Goal: Information Seeking & Learning: Check status

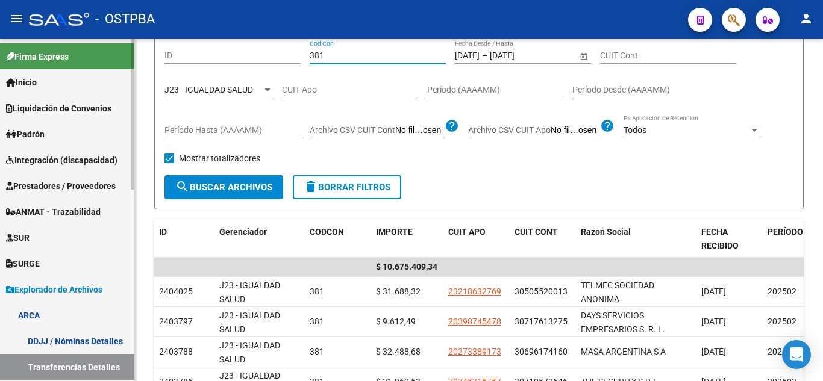
click at [75, 111] on span "Liquidación de Convenios" at bounding box center [58, 108] width 105 height 13
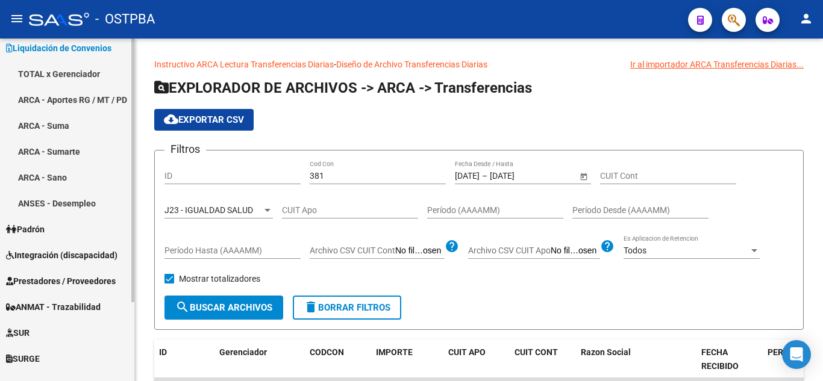
scroll to position [102, 0]
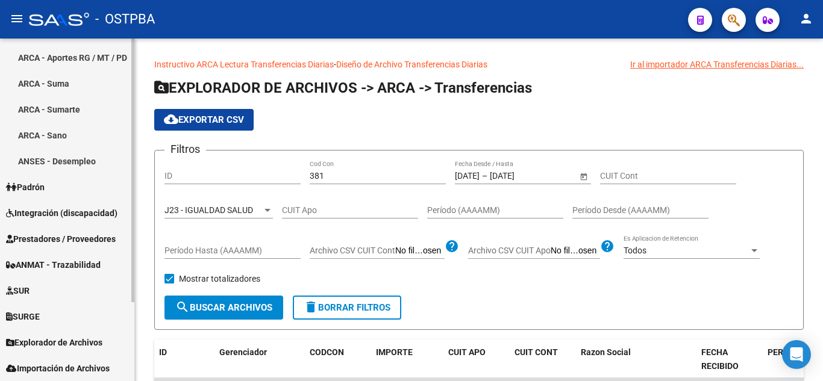
click at [60, 337] on span "Explorador de Archivos" at bounding box center [54, 342] width 96 height 13
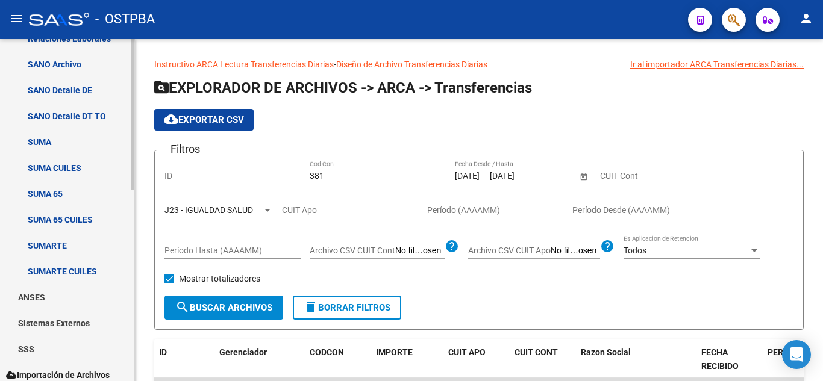
scroll to position [433, 0]
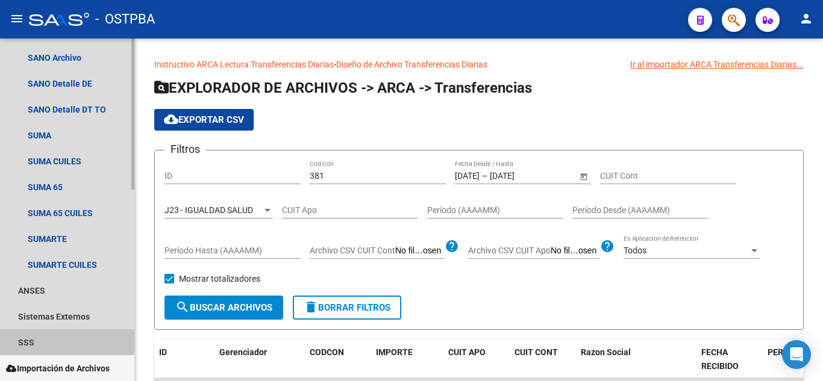
click at [18, 345] on link "SSS" at bounding box center [67, 343] width 134 height 26
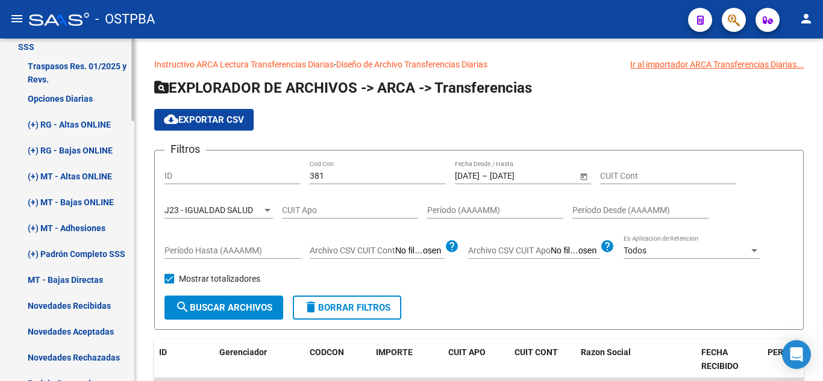
scroll to position [735, 0]
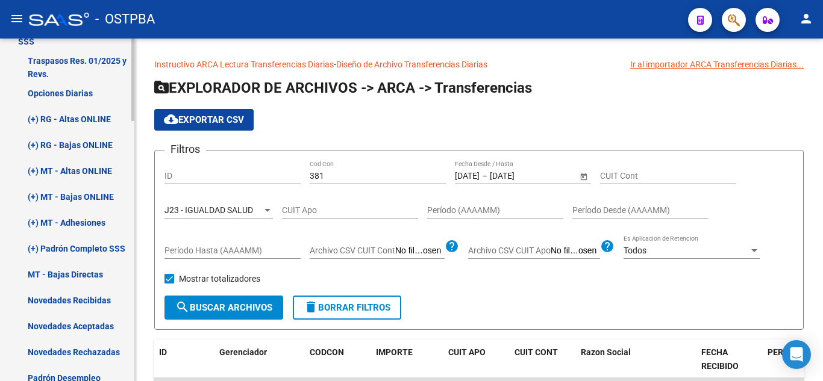
click at [87, 251] on link "(+) Padrón Completo SSS" at bounding box center [67, 249] width 134 height 26
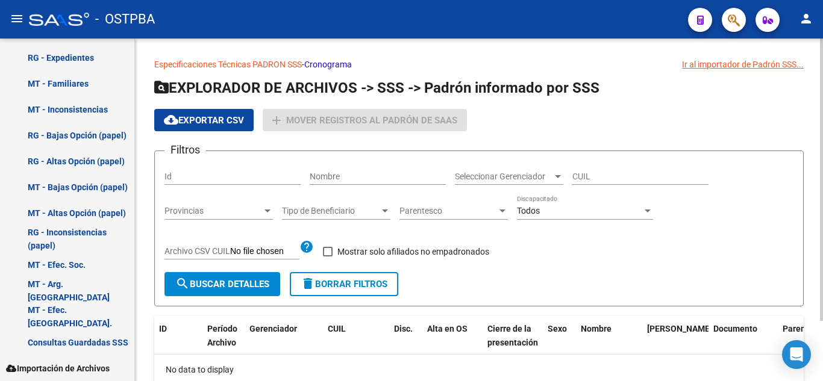
scroll to position [698, 0]
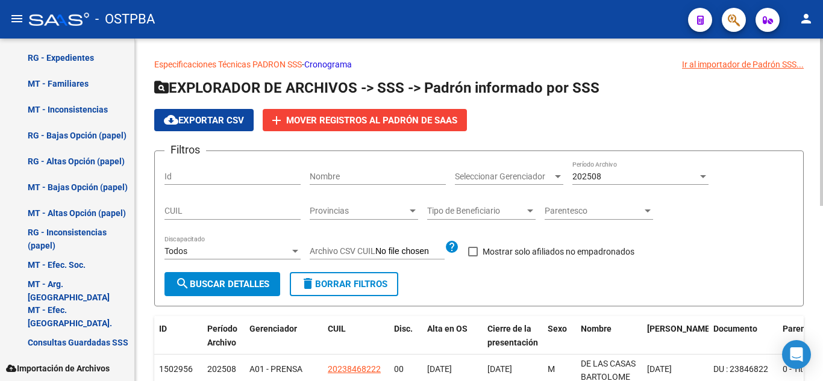
click at [586, 174] on span "202508" at bounding box center [586, 177] width 29 height 10
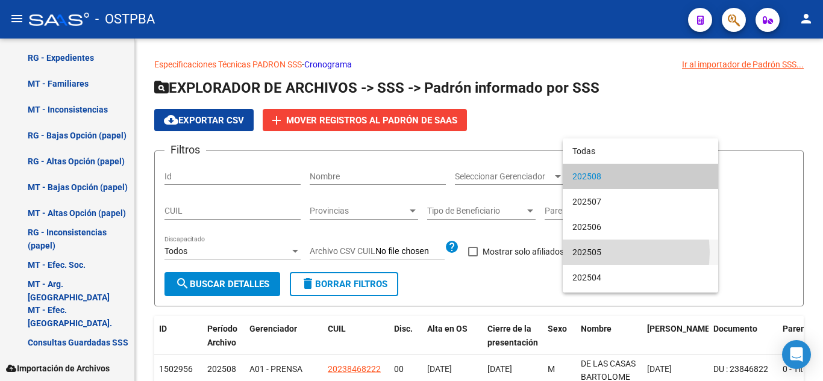
click at [601, 253] on span "202505" at bounding box center [640, 252] width 136 height 25
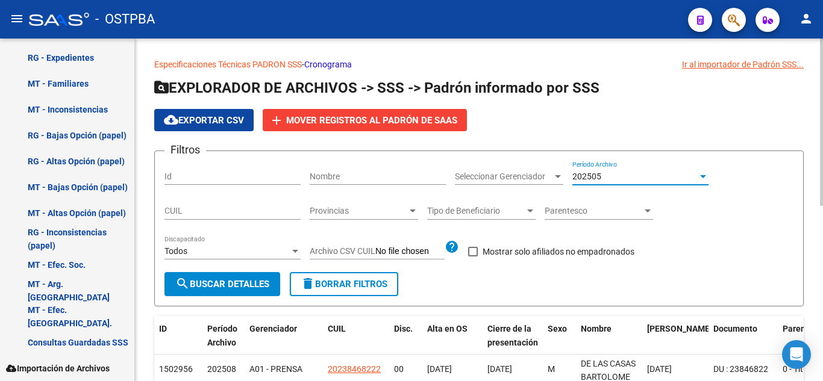
click at [237, 286] on span "search Buscar Detalles" at bounding box center [222, 284] width 94 height 11
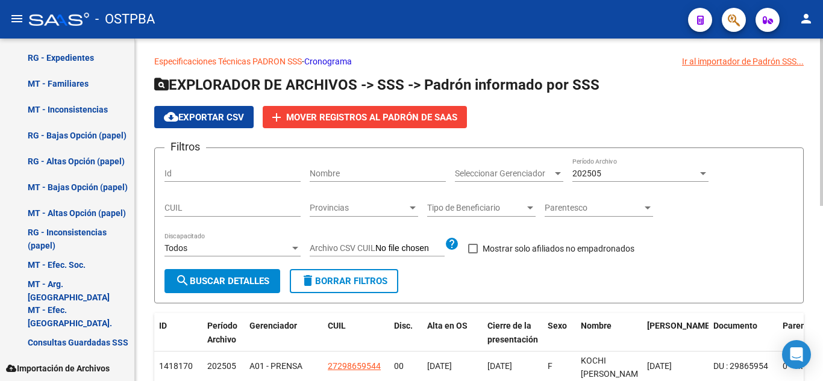
scroll to position [0, 0]
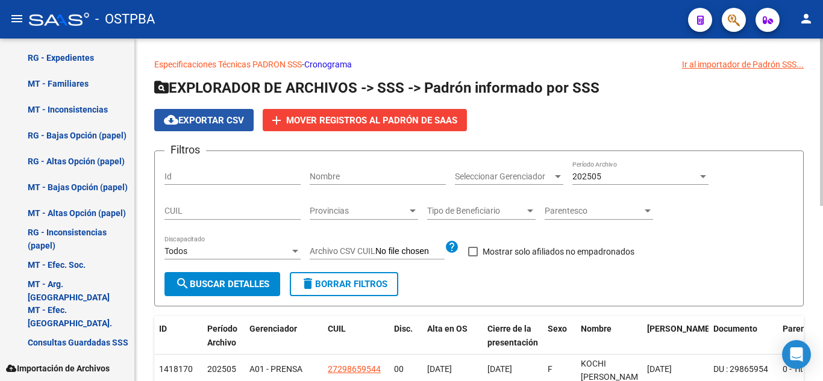
click at [234, 122] on span "cloud_download Exportar CSV" at bounding box center [204, 120] width 80 height 11
click at [633, 178] on div "202505" at bounding box center [634, 177] width 125 height 10
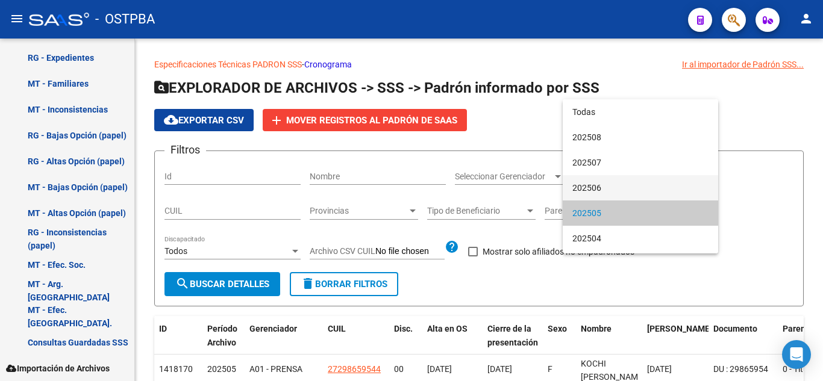
scroll to position [37, 0]
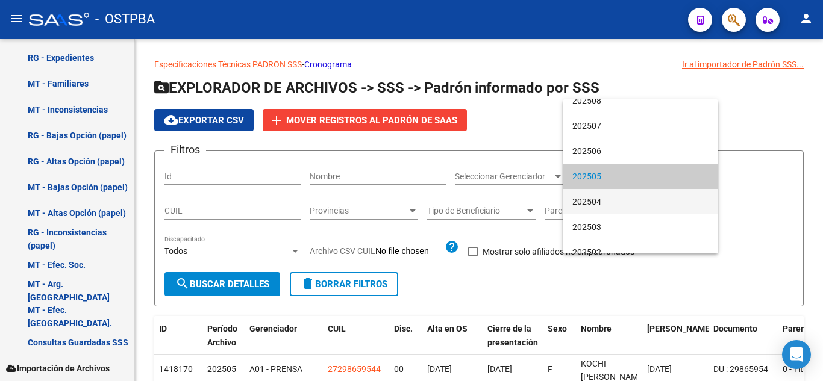
click at [611, 202] on span "202504" at bounding box center [640, 201] width 136 height 25
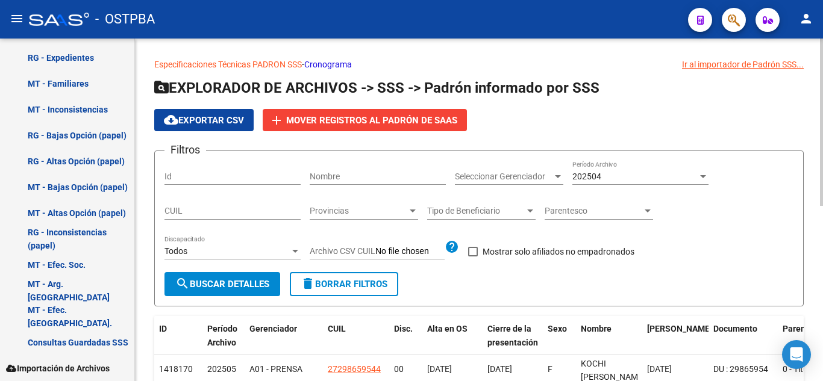
click at [488, 168] on div "Seleccionar Gerenciador Seleccionar Gerenciador" at bounding box center [509, 173] width 108 height 24
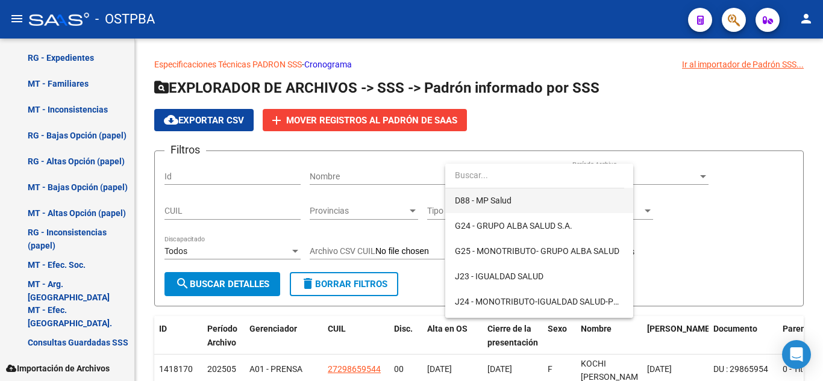
scroll to position [181, 0]
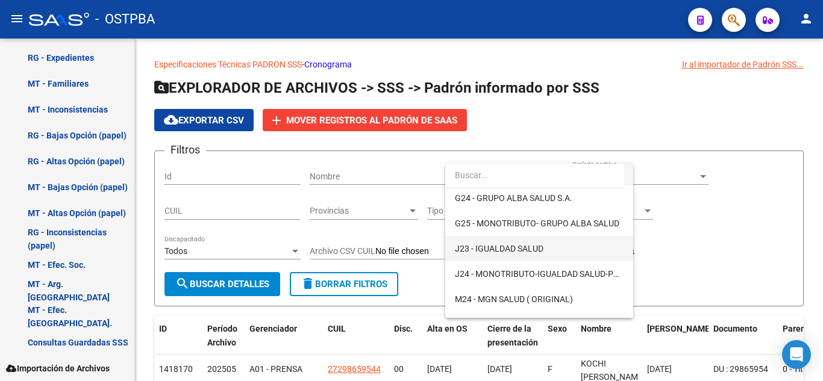
click at [541, 242] on span "J23 - IGUALDAD SALUD" at bounding box center [539, 248] width 169 height 25
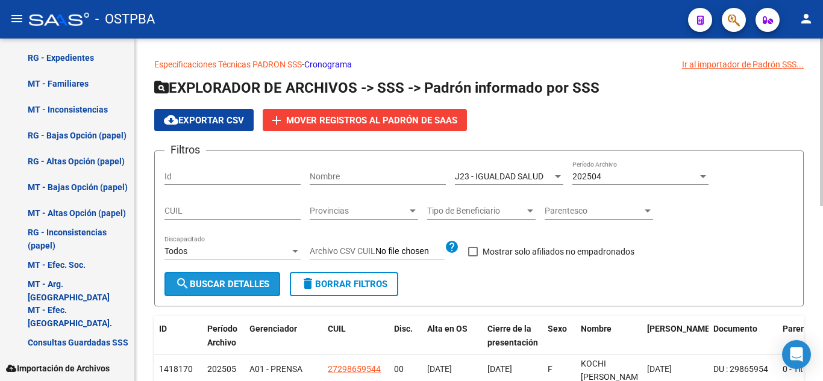
click at [199, 292] on button "search Buscar Detalles" at bounding box center [223, 284] width 116 height 24
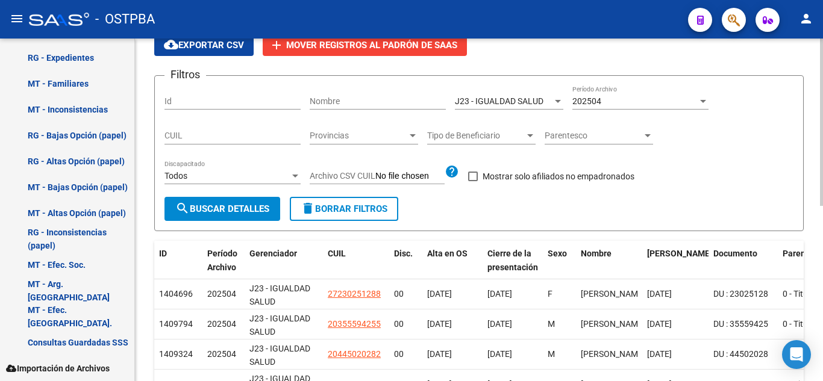
scroll to position [57, 0]
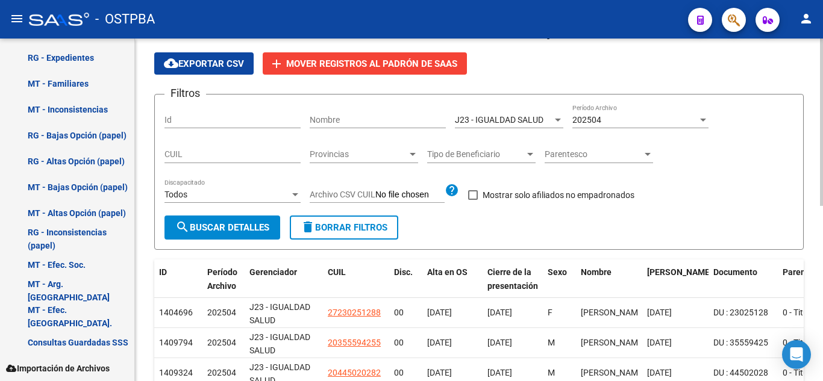
click at [259, 222] on button "search Buscar Detalles" at bounding box center [223, 228] width 116 height 24
click at [638, 112] on div "202504 Período Archivo" at bounding box center [640, 116] width 136 height 24
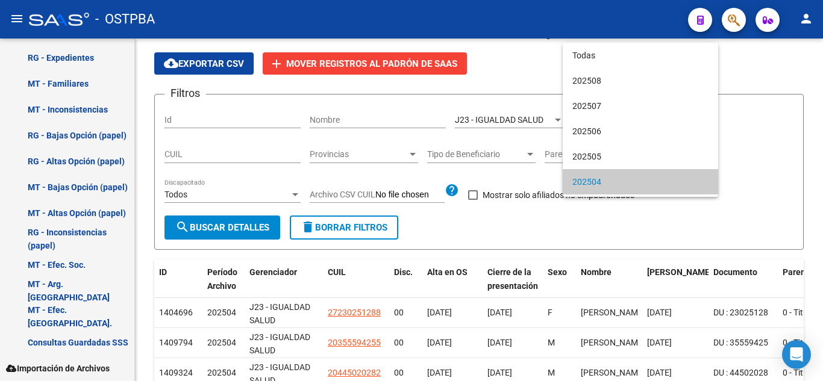
scroll to position [62, 0]
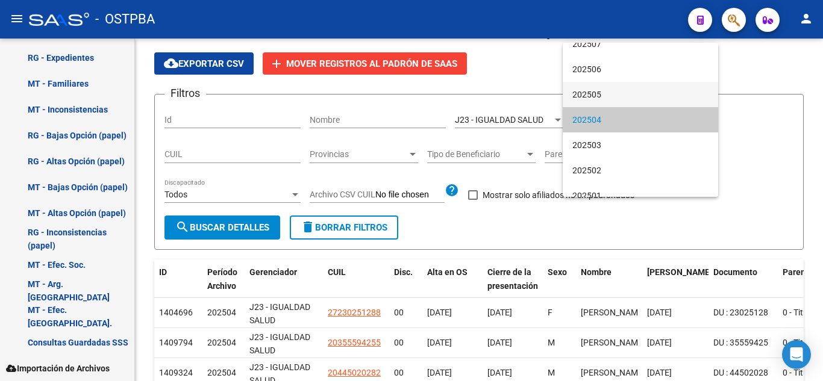
click at [619, 105] on span "202505" at bounding box center [640, 94] width 136 height 25
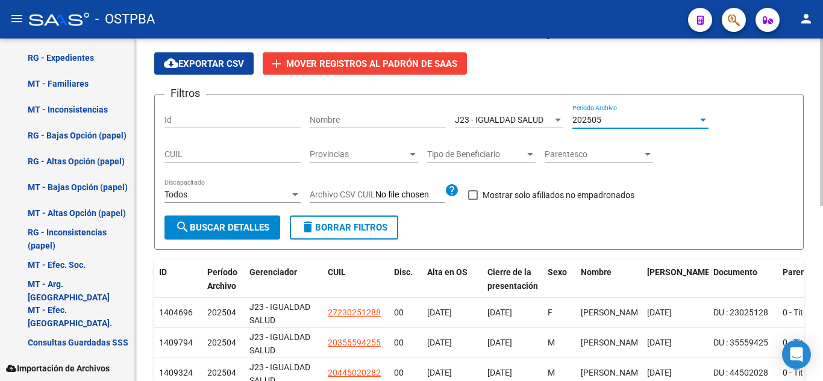
click at [262, 224] on span "search Buscar Detalles" at bounding box center [222, 227] width 94 height 11
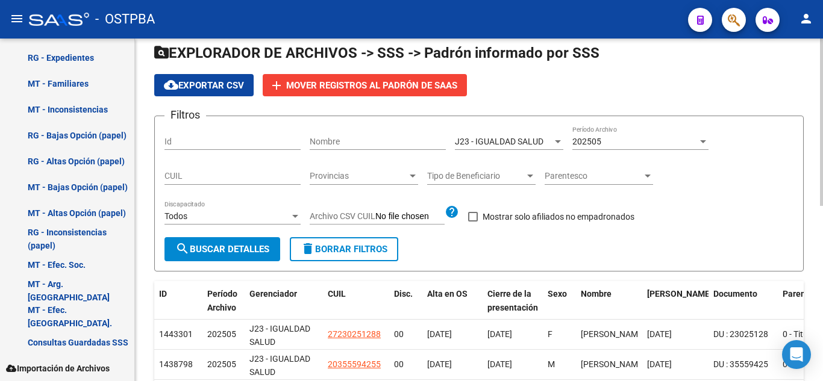
scroll to position [0, 0]
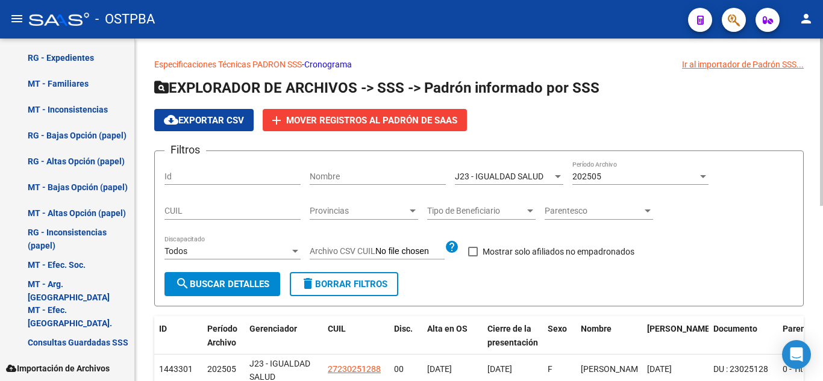
click at [521, 171] on div "J23 - IGUALDAD SALUD Seleccionar Gerenciador" at bounding box center [509, 173] width 108 height 24
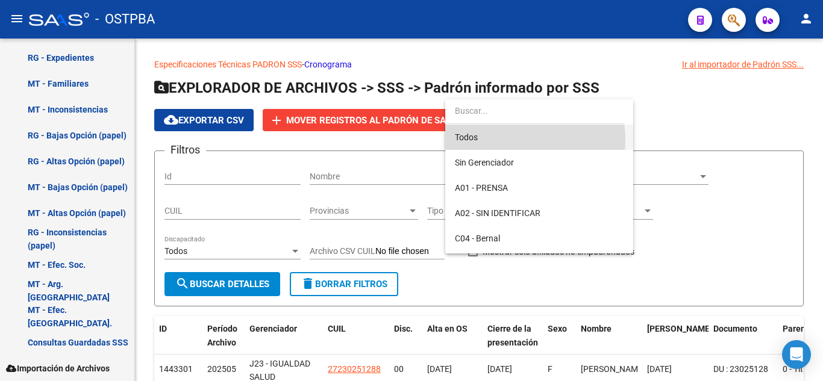
click at [513, 140] on span "Todos" at bounding box center [539, 137] width 169 height 25
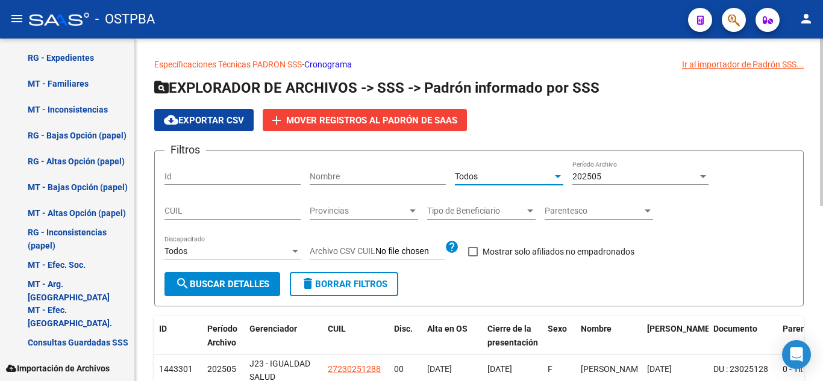
click at [590, 174] on span "202505" at bounding box center [586, 177] width 29 height 10
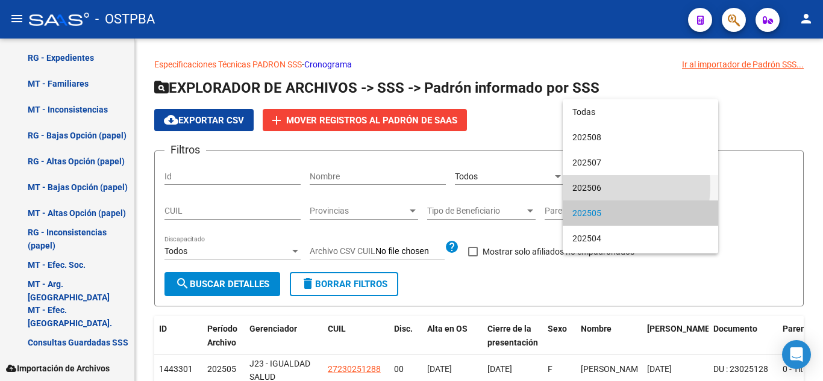
click at [597, 186] on span "202506" at bounding box center [640, 187] width 136 height 25
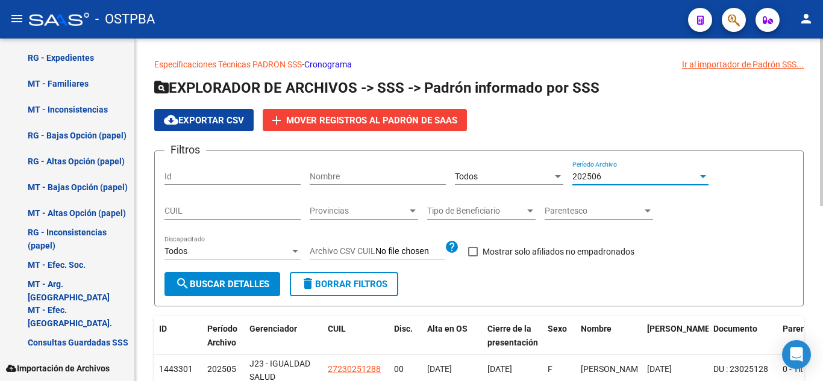
click at [198, 284] on span "search Buscar Detalles" at bounding box center [222, 284] width 94 height 11
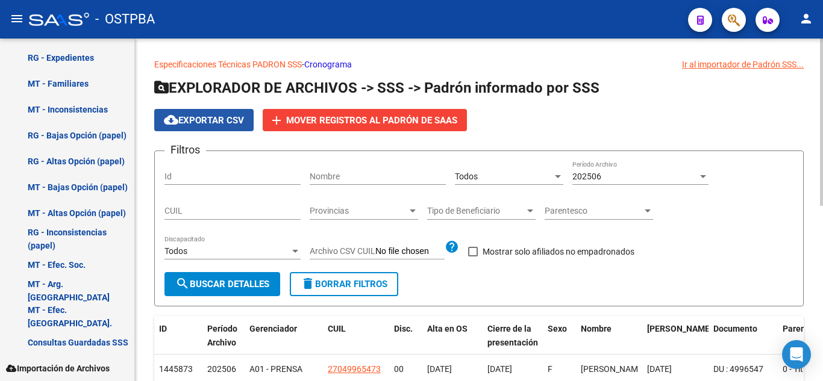
click at [188, 112] on button "cloud_download Exportar CSV" at bounding box center [203, 120] width 99 height 22
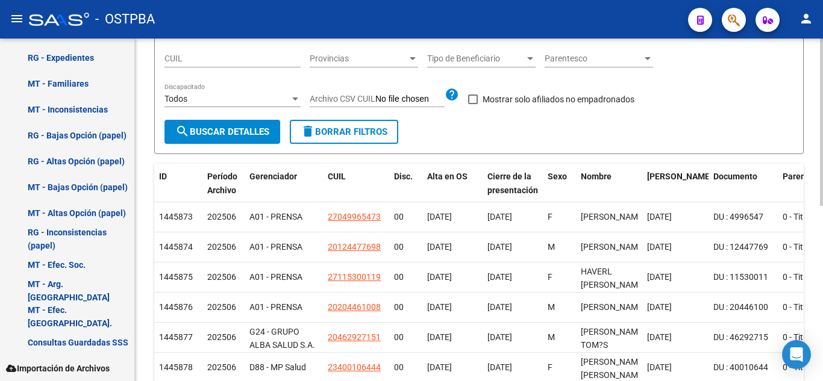
scroll to position [57, 0]
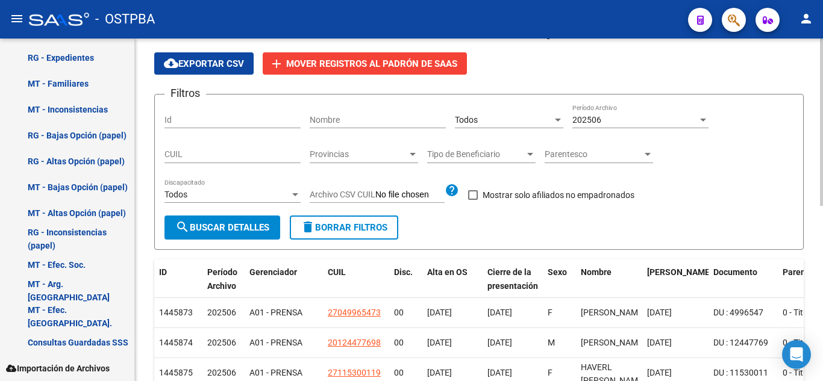
click at [477, 119] on span "Todos" at bounding box center [466, 120] width 23 height 10
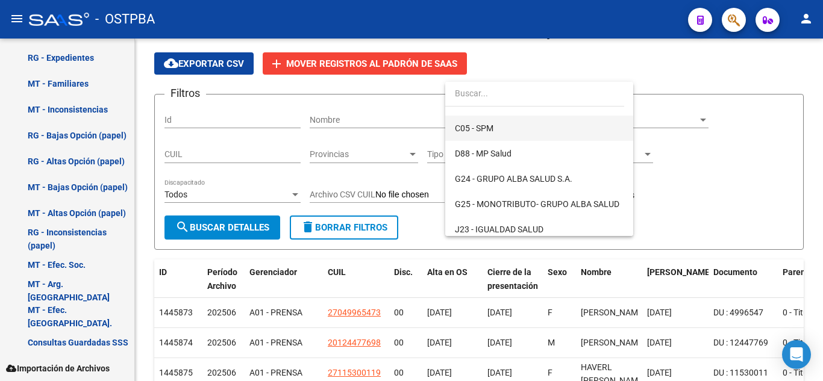
scroll to position [121, 0]
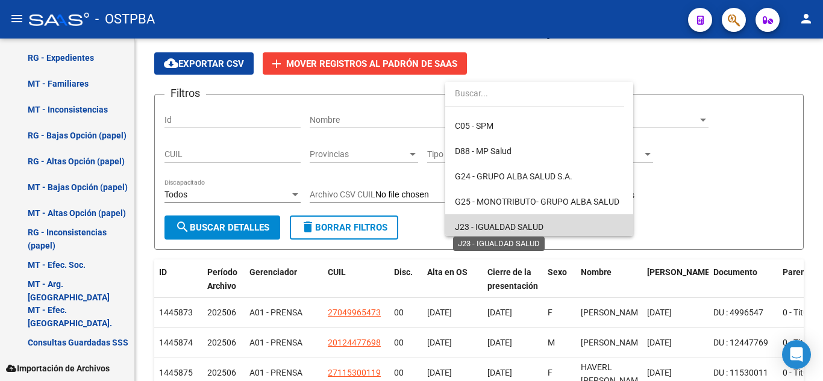
click at [542, 222] on span "J23 - IGUALDAD SALUD" at bounding box center [499, 227] width 89 height 10
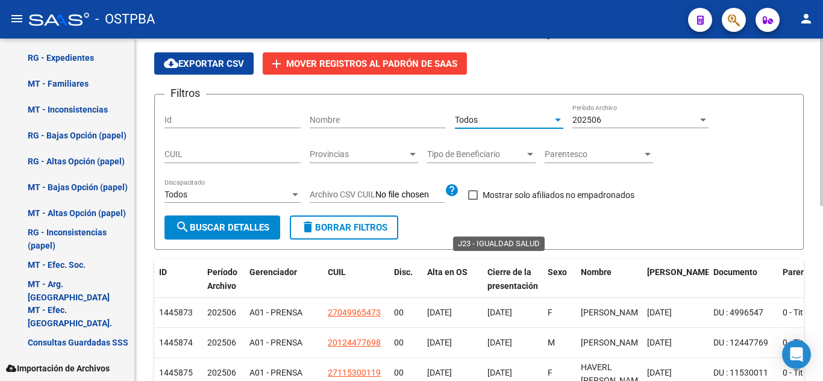
scroll to position [124, 0]
click at [235, 226] on span "search Buscar Detalles" at bounding box center [222, 227] width 94 height 11
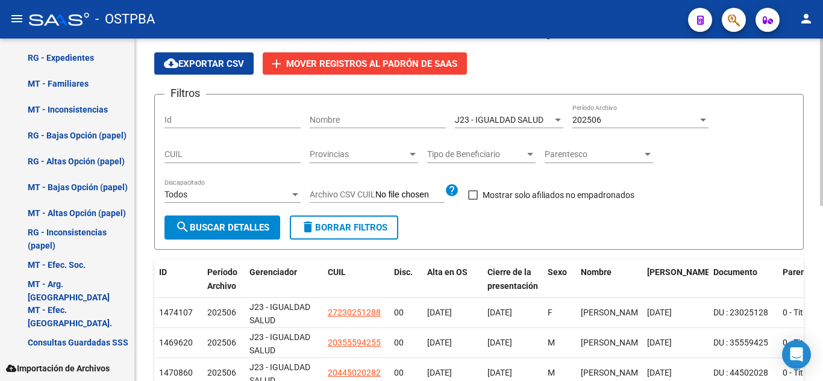
scroll to position [0, 0]
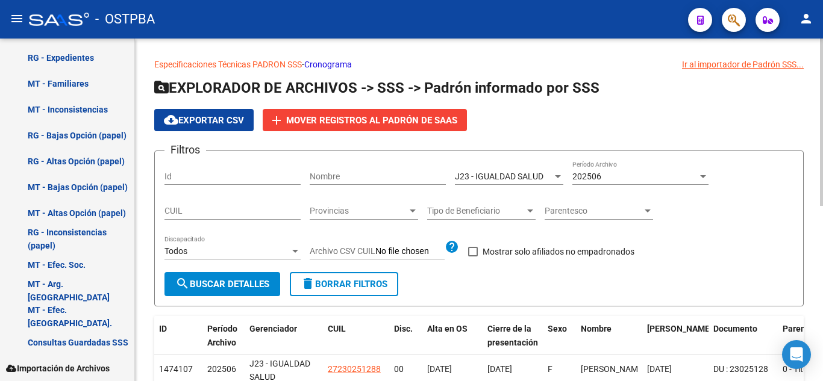
click at [665, 168] on div "202506 Período Archivo" at bounding box center [640, 173] width 136 height 24
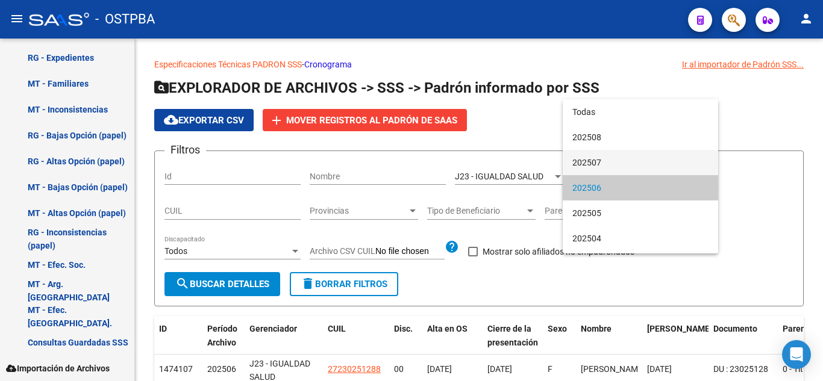
click at [665, 163] on span "202507" at bounding box center [640, 162] width 136 height 25
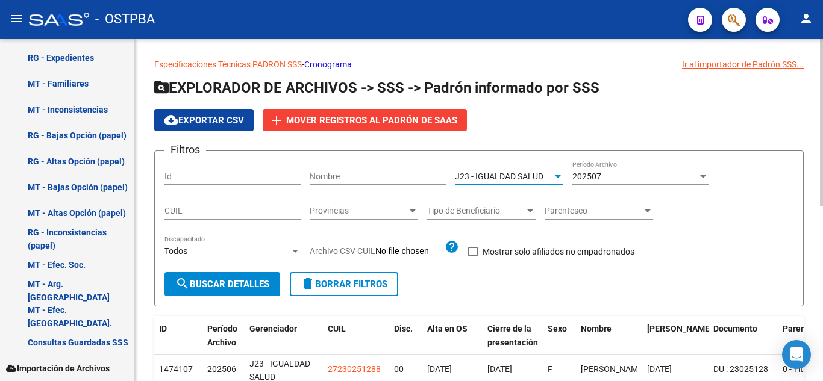
click at [548, 177] on div "J23 - IGUALDAD SALUD" at bounding box center [504, 177] width 98 height 10
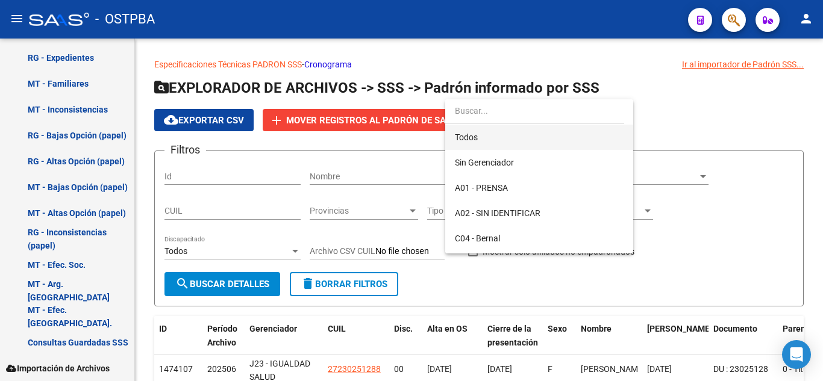
click at [516, 139] on span "Todos" at bounding box center [539, 137] width 169 height 25
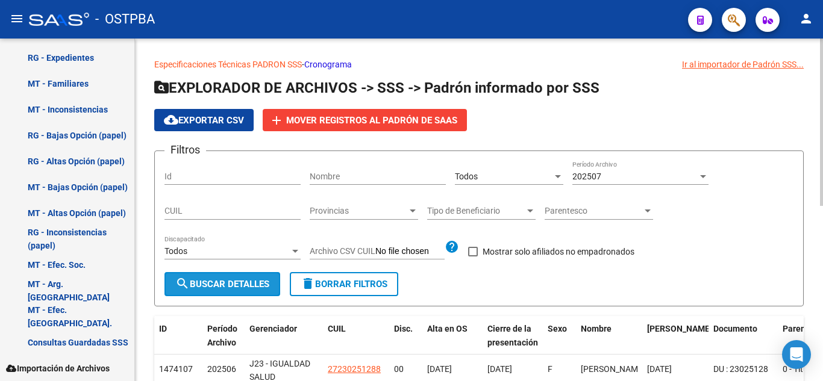
click at [248, 283] on span "search Buscar Detalles" at bounding box center [222, 284] width 94 height 11
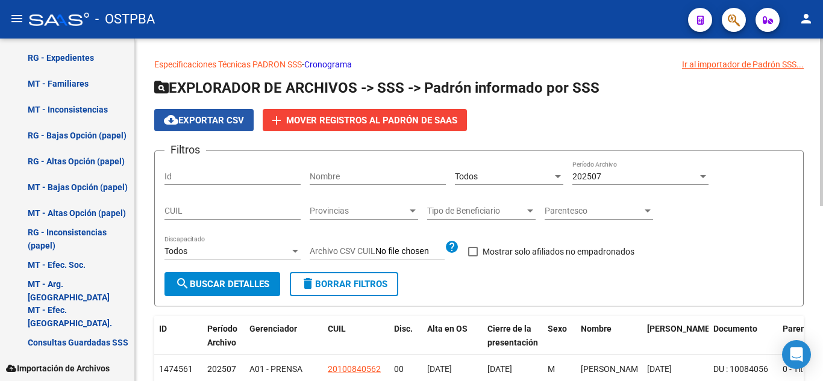
click at [235, 109] on button "cloud_download Exportar CSV" at bounding box center [203, 120] width 99 height 22
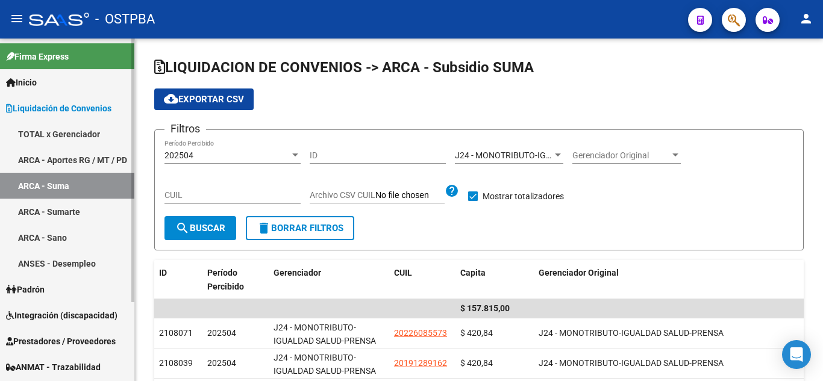
scroll to position [51, 0]
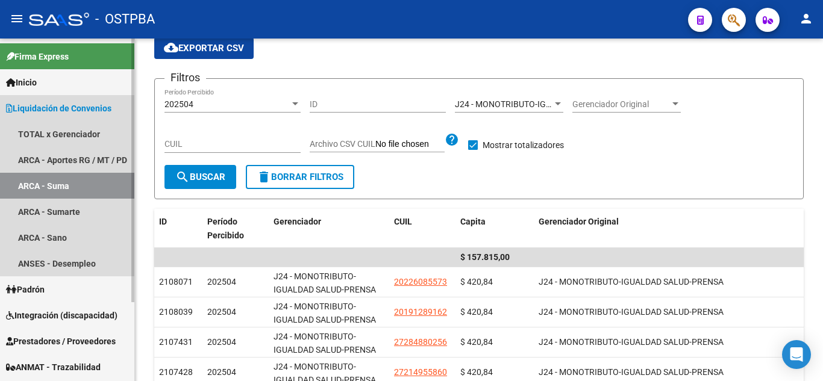
click at [80, 192] on link "ARCA - Suma" at bounding box center [67, 186] width 134 height 26
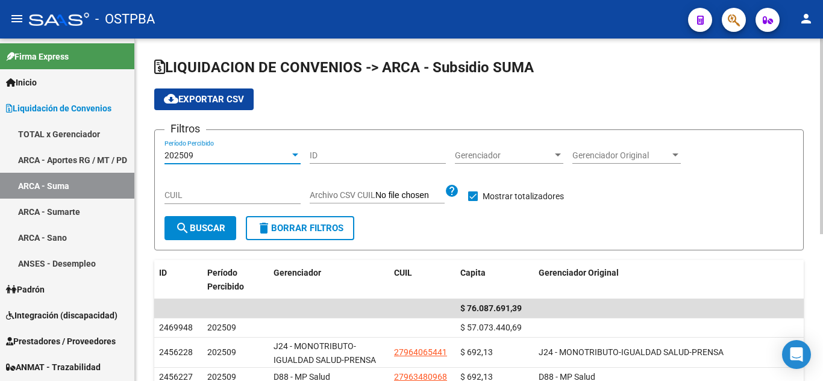
click at [251, 157] on div "202509" at bounding box center [227, 156] width 125 height 10
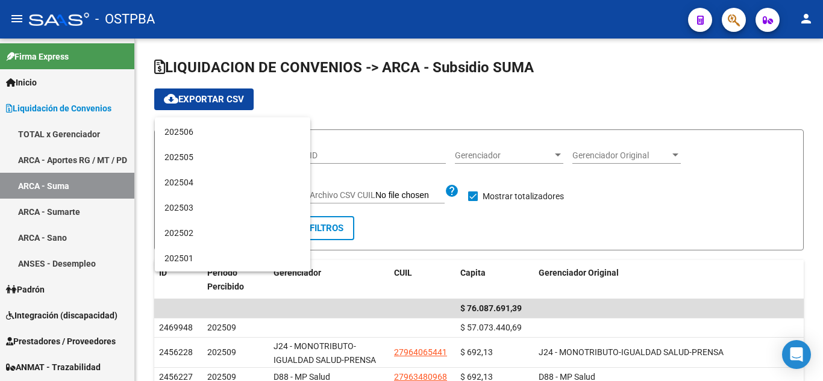
scroll to position [121, 0]
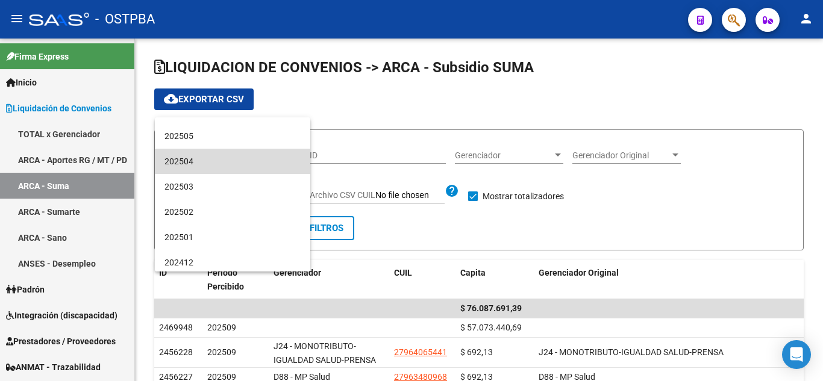
click at [257, 163] on span "202504" at bounding box center [233, 161] width 136 height 25
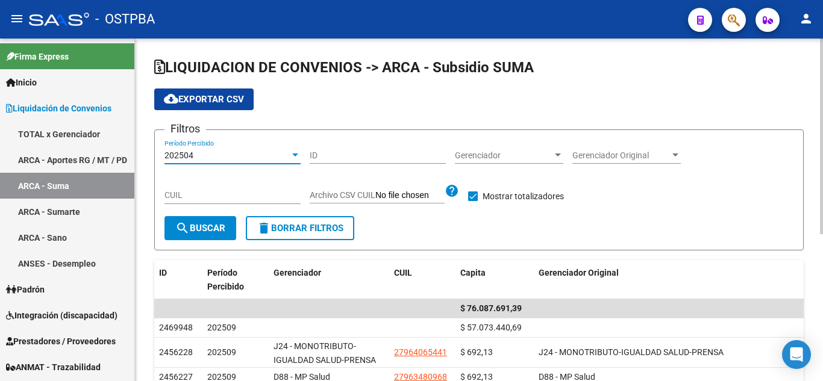
click at [498, 152] on span "Gerenciador" at bounding box center [504, 156] width 98 height 10
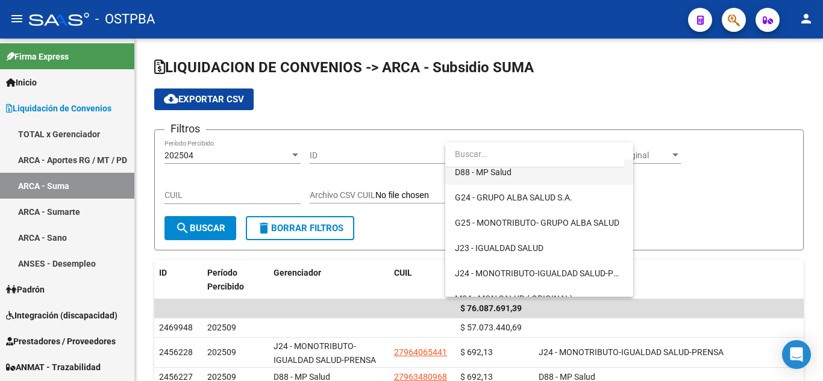
scroll to position [181, 0]
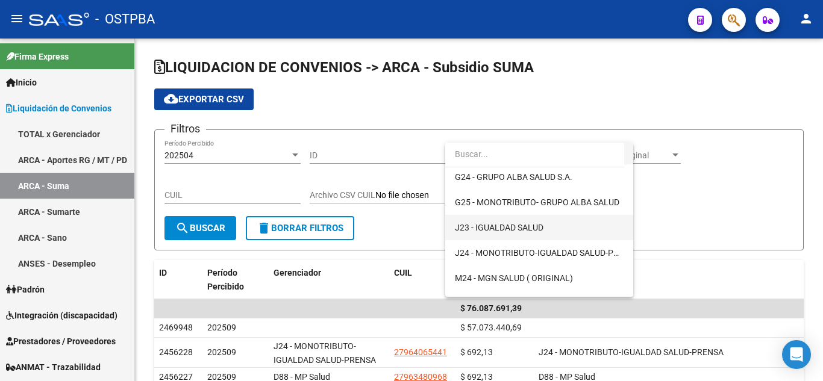
click at [544, 222] on span "J23 - IGUALDAD SALUD" at bounding box center [539, 227] width 169 height 25
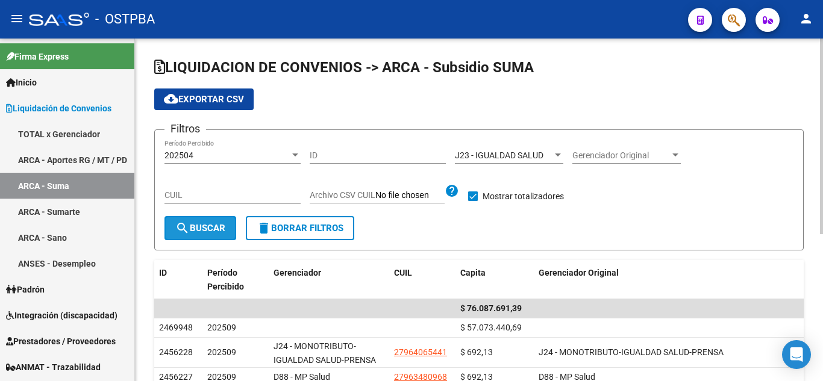
click at [210, 221] on button "search Buscar" at bounding box center [201, 228] width 72 height 24
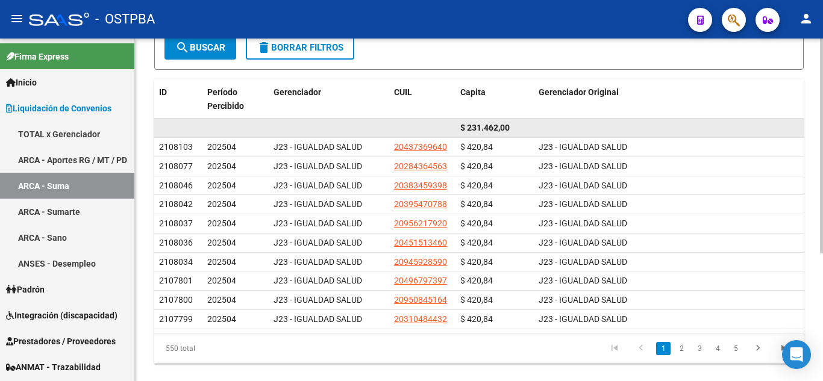
click at [676, 133] on datatable-body-cell at bounding box center [669, 128] width 270 height 19
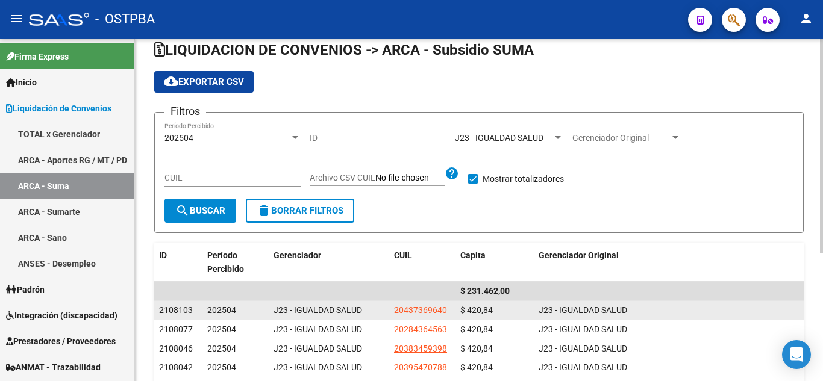
scroll to position [0, 0]
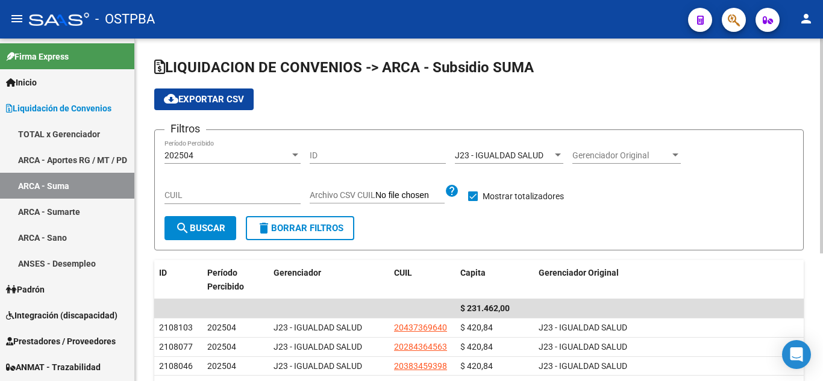
click at [231, 148] on div "202504 Período Percibido" at bounding box center [233, 152] width 136 height 24
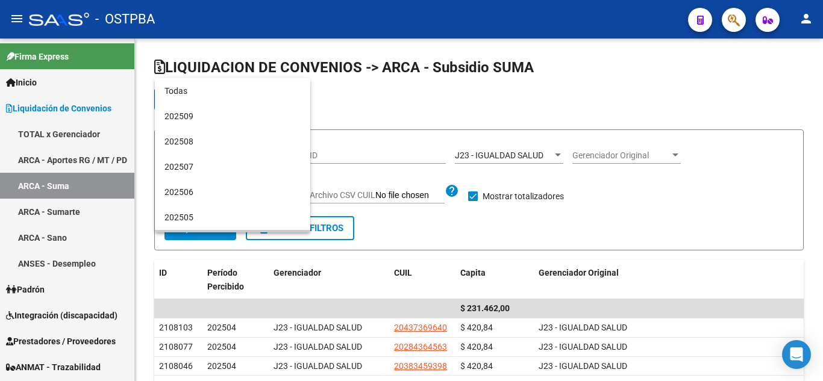
scroll to position [87, 0]
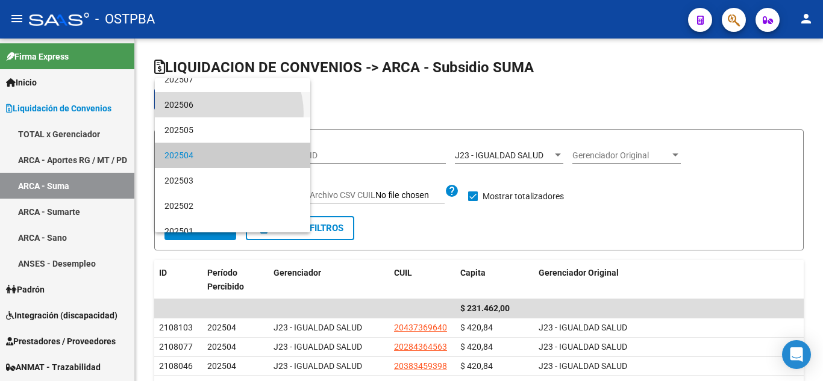
click at [216, 113] on span "202506" at bounding box center [233, 104] width 136 height 25
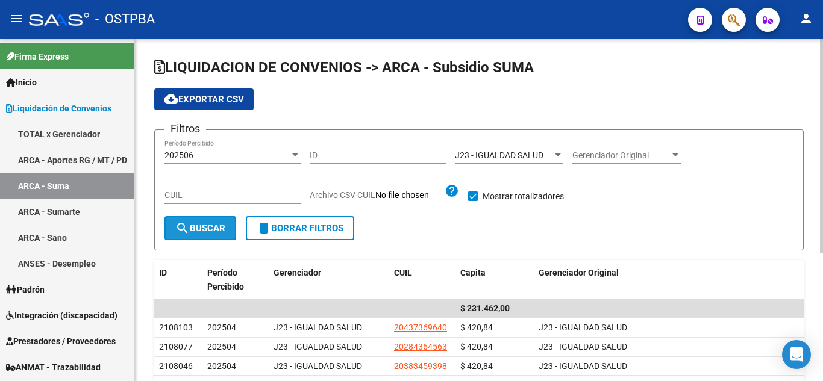
click at [176, 229] on mat-icon "search" at bounding box center [182, 228] width 14 height 14
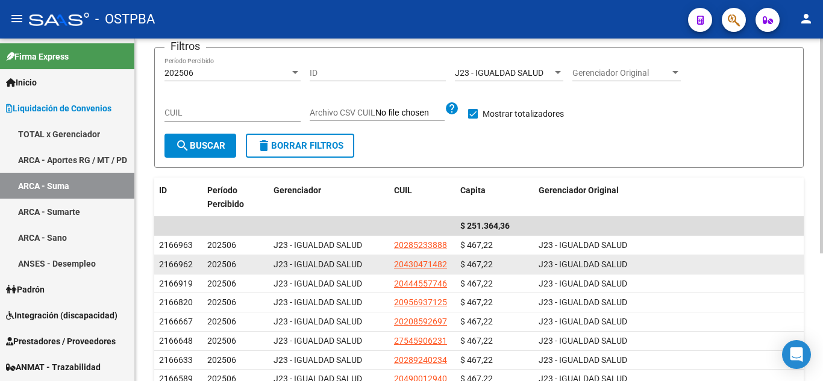
scroll to position [22, 0]
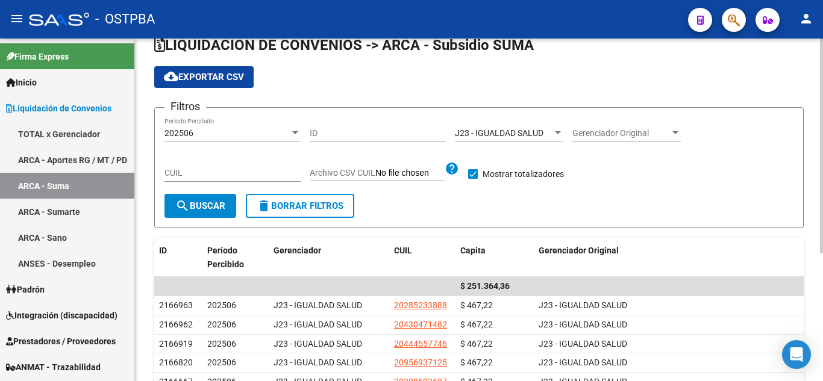
click at [500, 127] on div "J23 - IGUALDAD SALUD Gerenciador" at bounding box center [509, 130] width 108 height 24
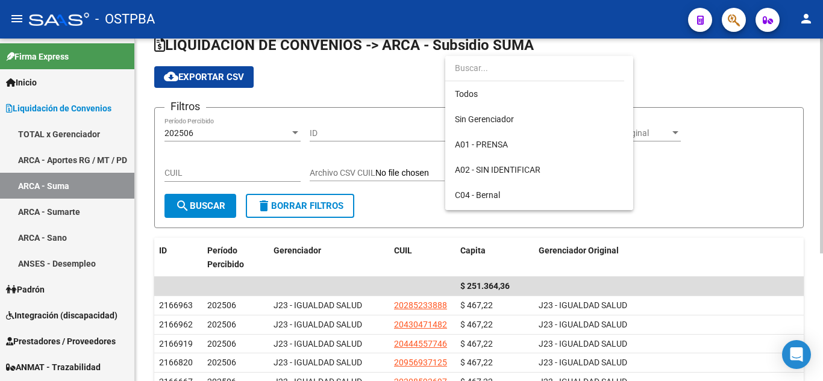
scroll to position [189, 0]
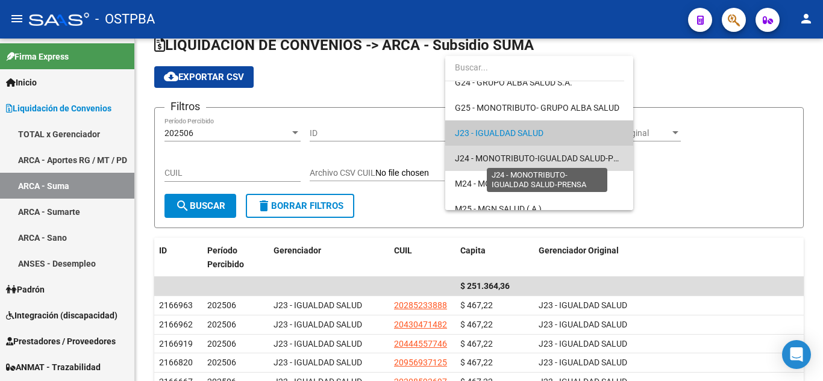
click at [545, 162] on span "J24 - MONOTRIBUTO-IGUALDAD SALUD-PRENSA" at bounding box center [547, 159] width 185 height 10
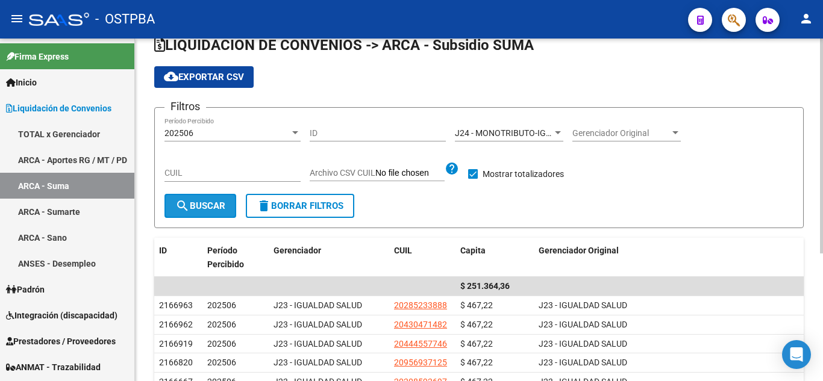
click at [190, 204] on span "search Buscar" at bounding box center [200, 206] width 50 height 11
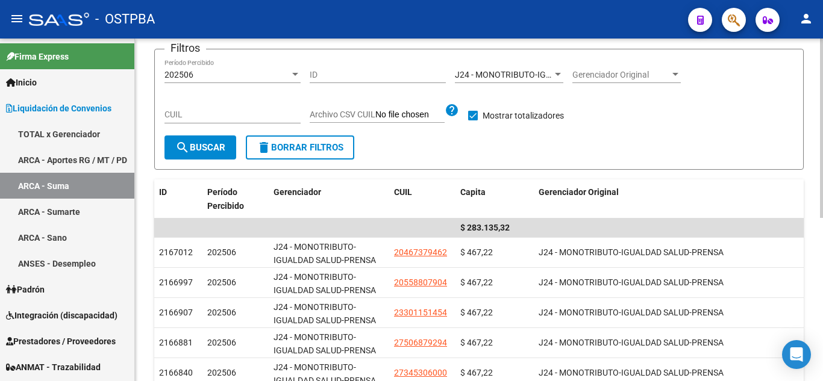
scroll to position [0, 0]
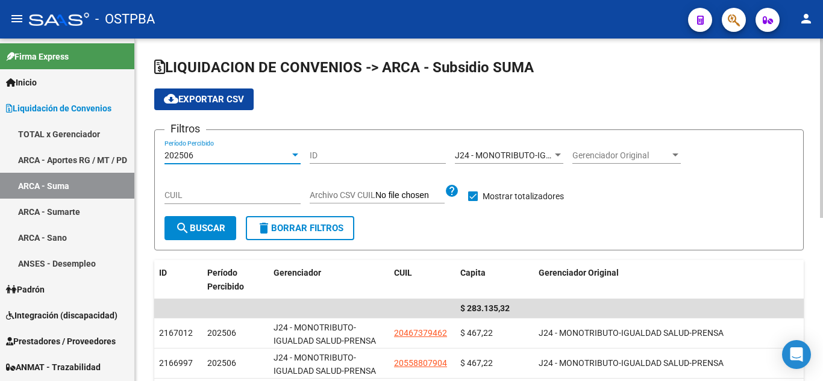
click at [270, 154] on div "202506" at bounding box center [227, 156] width 125 height 10
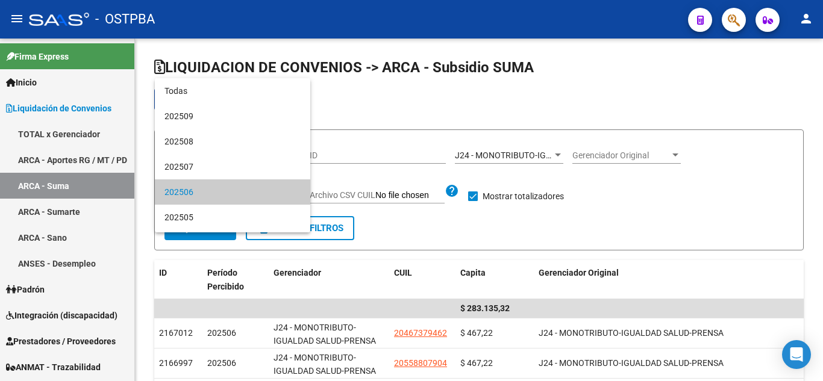
click at [708, 230] on div at bounding box center [411, 190] width 823 height 381
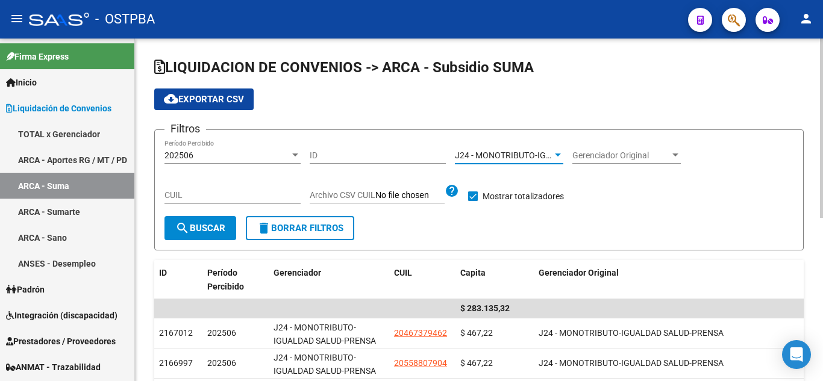
click at [478, 155] on span "J24 - MONOTRIBUTO-IGUALDAD SALUD-PRENSA" at bounding box center [547, 156] width 185 height 10
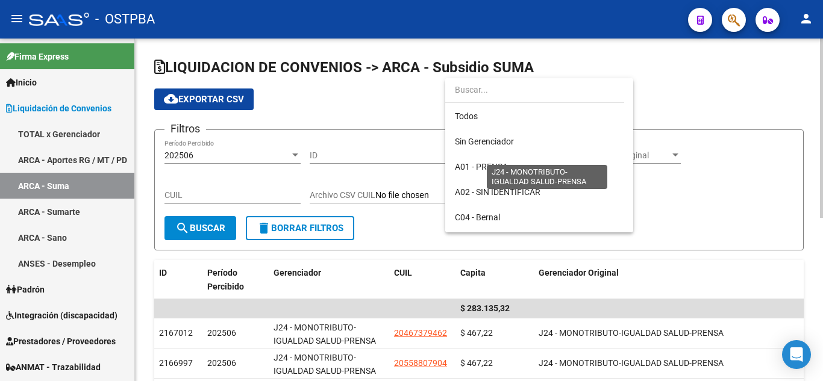
scroll to position [214, 0]
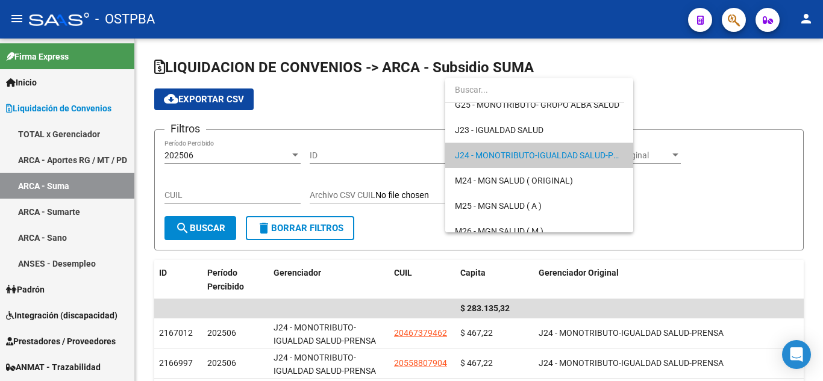
click at [256, 158] on div at bounding box center [411, 190] width 823 height 381
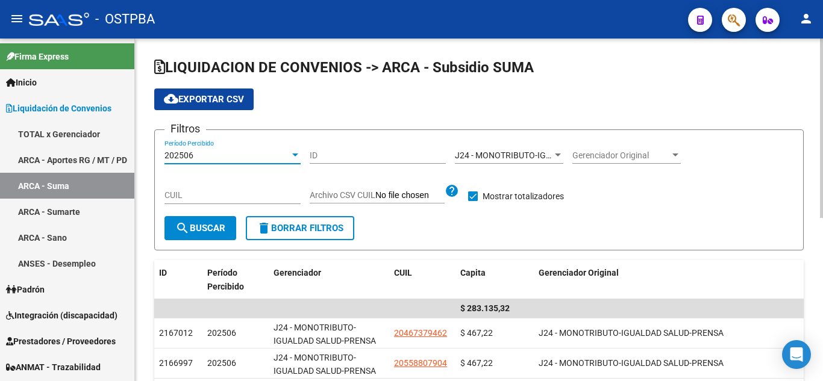
click at [254, 159] on div "202506" at bounding box center [227, 156] width 125 height 10
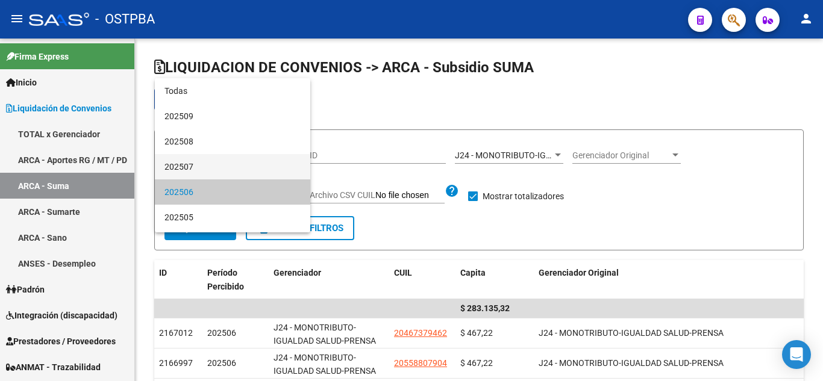
scroll to position [37, 0]
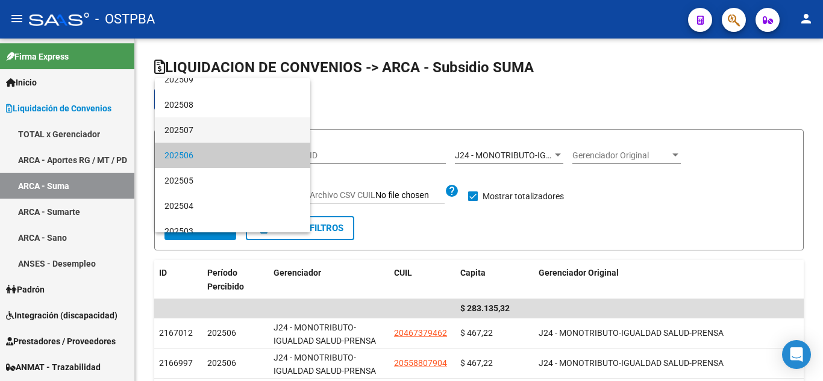
click at [231, 128] on span "202507" at bounding box center [233, 130] width 136 height 25
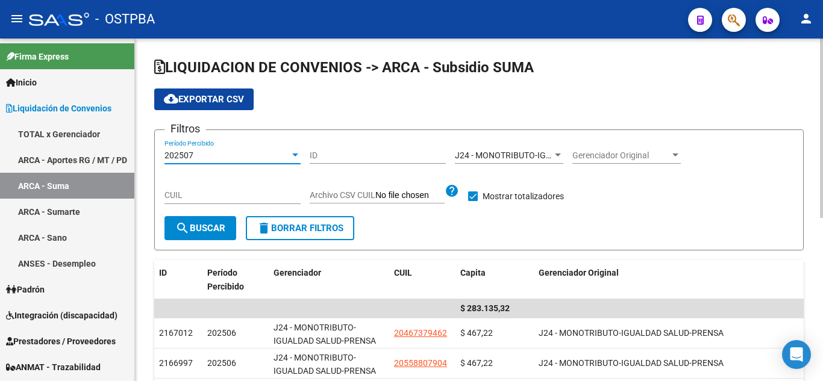
click at [469, 149] on div "J24 - MONOTRIBUTO-IGUALDAD SALUD-PRENSA Gerenciador" at bounding box center [509, 152] width 108 height 24
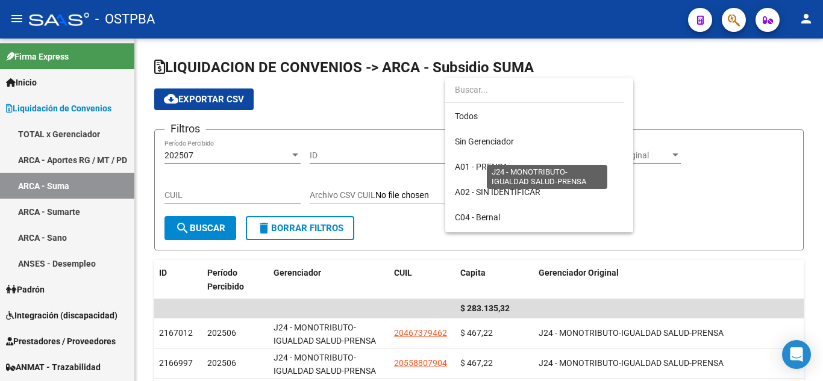
scroll to position [214, 0]
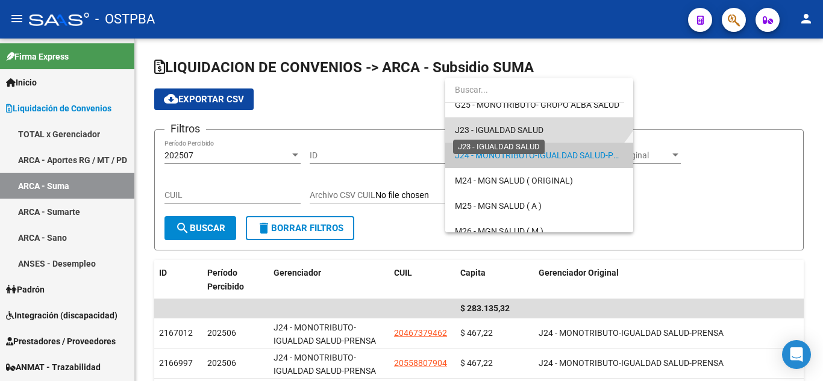
click at [486, 131] on span "J23 - IGUALDAD SALUD" at bounding box center [499, 130] width 89 height 10
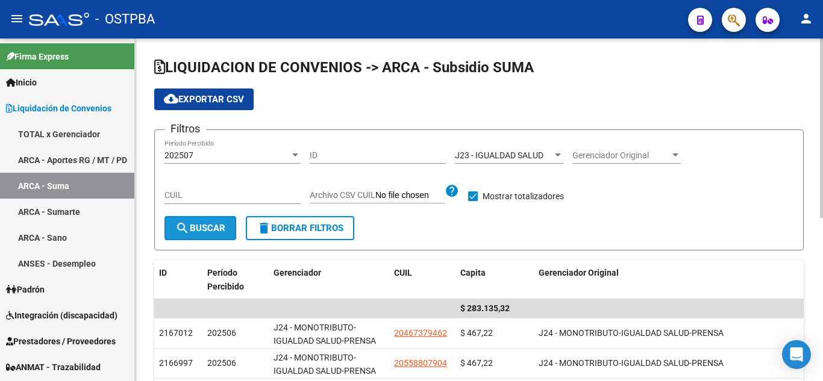
click at [205, 234] on span "search Buscar" at bounding box center [200, 228] width 50 height 11
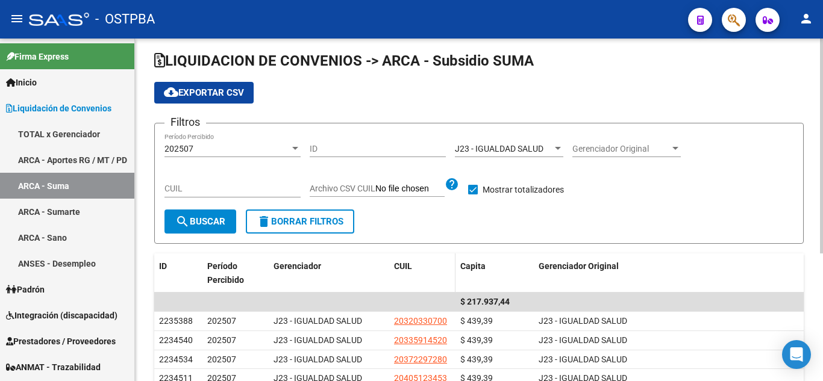
scroll to position [0, 0]
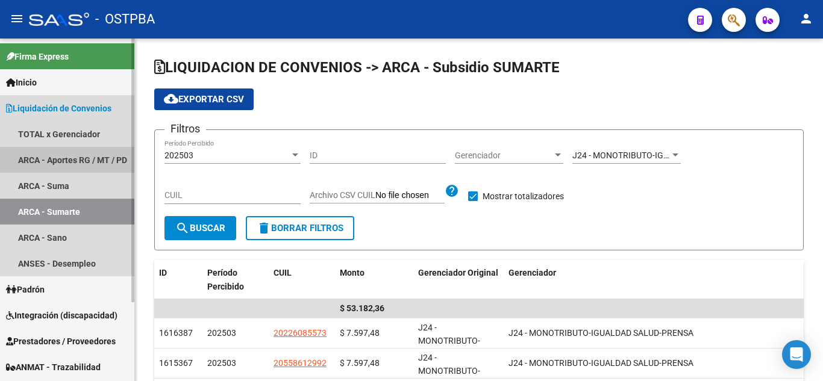
click at [83, 151] on link "ARCA - Aportes RG / MT / PD" at bounding box center [67, 160] width 134 height 26
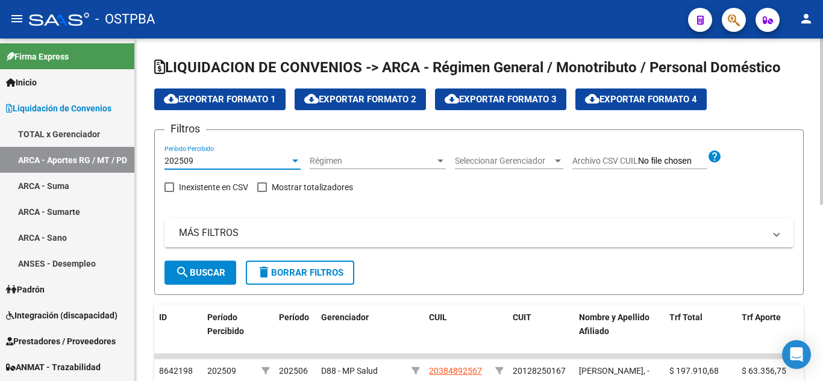
click at [249, 158] on div "202509" at bounding box center [227, 161] width 125 height 10
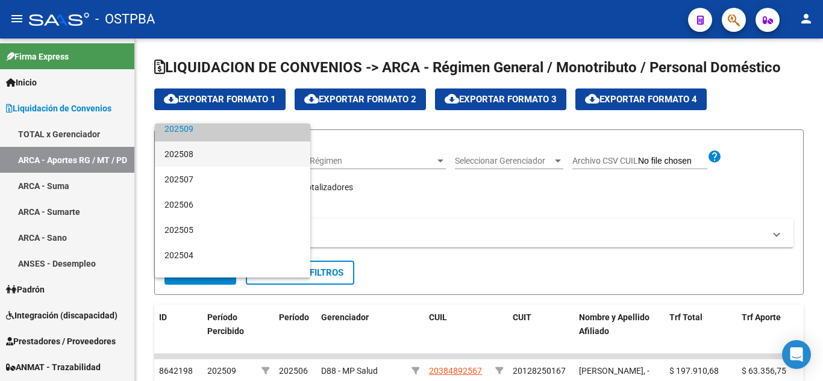
scroll to position [60, 0]
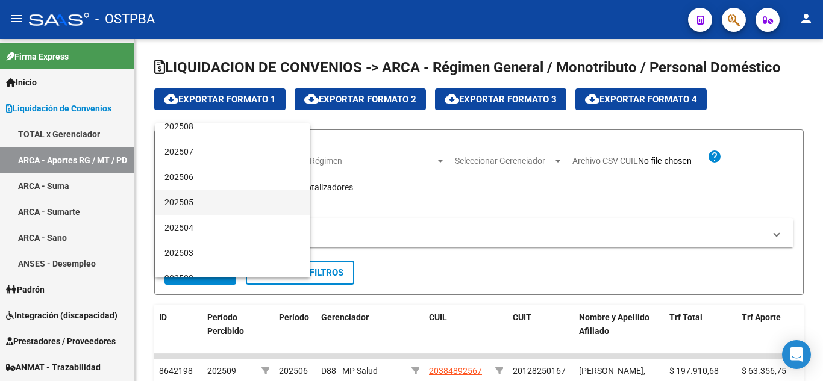
click at [215, 209] on span "202505" at bounding box center [233, 202] width 136 height 25
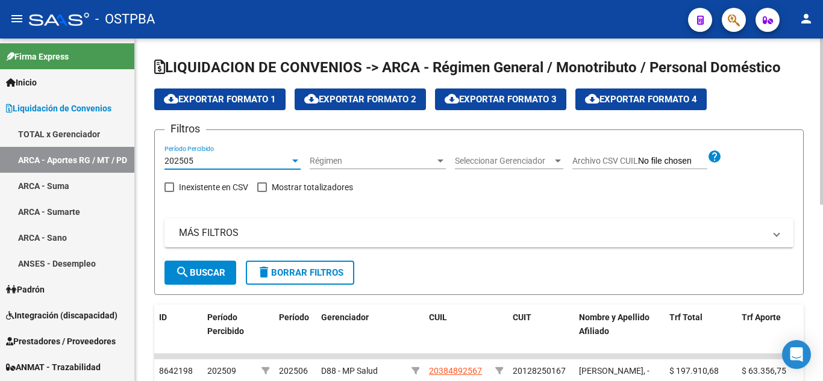
click at [474, 158] on span "Seleccionar Gerenciador" at bounding box center [504, 161] width 98 height 10
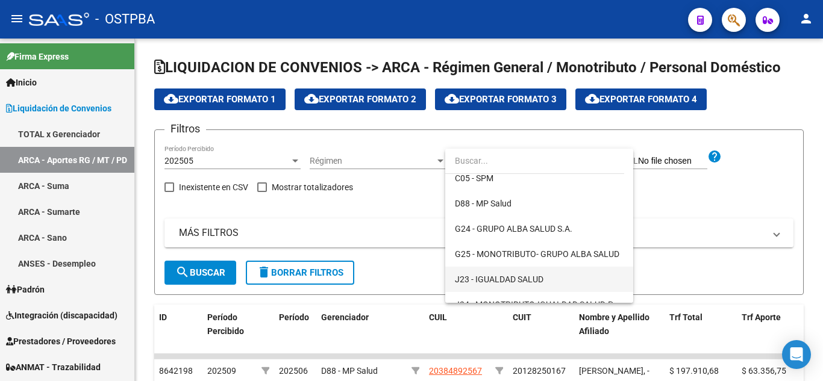
scroll to position [181, 0]
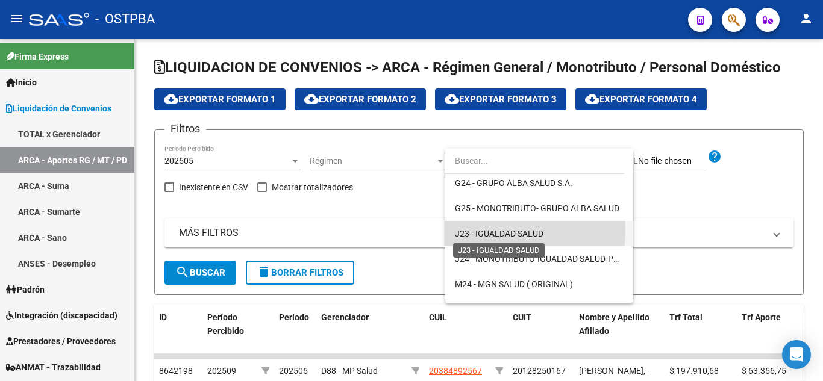
click at [503, 231] on span "J23 - IGUALDAD SALUD" at bounding box center [499, 234] width 89 height 10
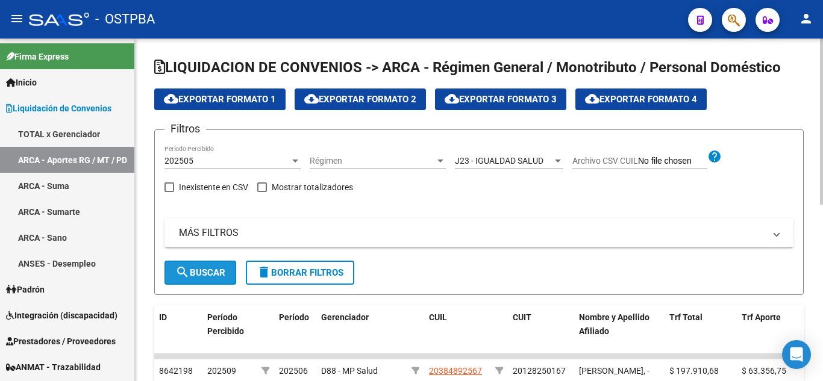
click at [181, 278] on mat-icon "search" at bounding box center [182, 272] width 14 height 14
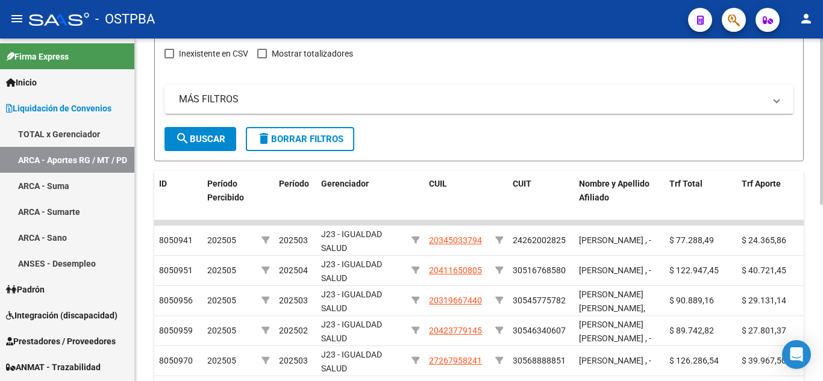
scroll to position [60, 0]
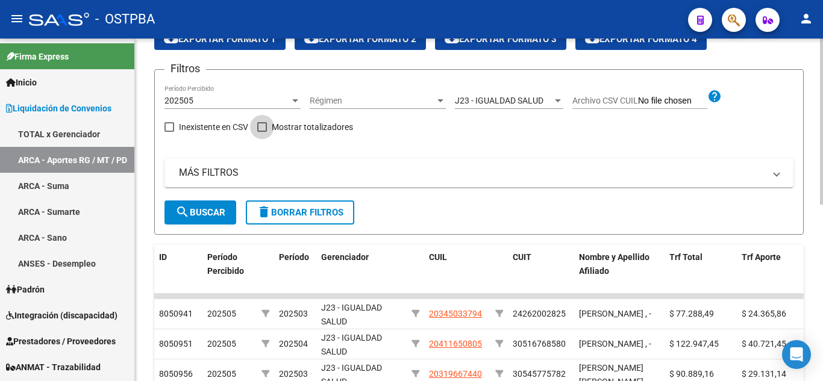
click at [271, 128] on label "Mostrar totalizadores" at bounding box center [305, 127] width 96 height 14
click at [262, 132] on input "Mostrar totalizadores" at bounding box center [262, 132] width 1 height 1
checkbox input "true"
click at [204, 216] on span "search Buscar" at bounding box center [200, 212] width 50 height 11
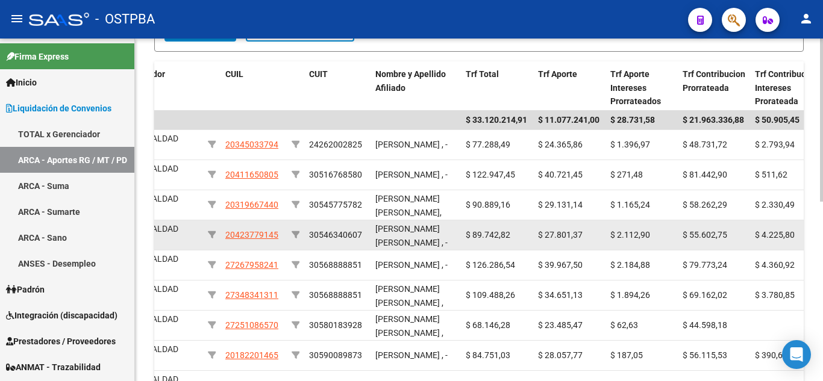
scroll to position [241, 0]
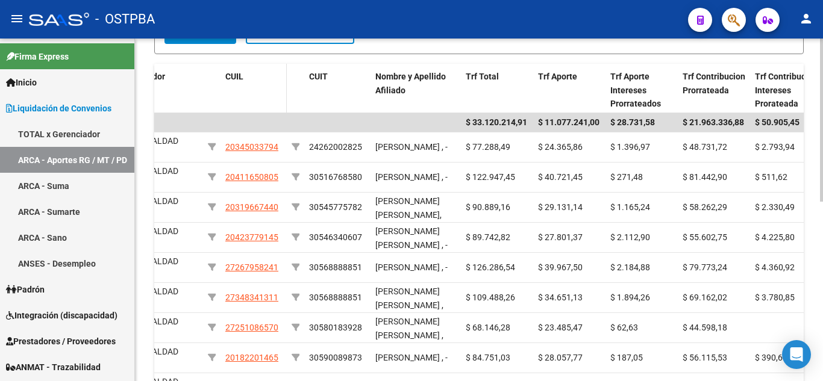
click at [268, 96] on datatable-header-cell "CUIL" at bounding box center [254, 90] width 66 height 53
click at [334, 107] on datatable-header-cell "CUIT" at bounding box center [337, 90] width 66 height 53
click at [236, 90] on datatable-header-cell "CUIL" at bounding box center [254, 90] width 66 height 53
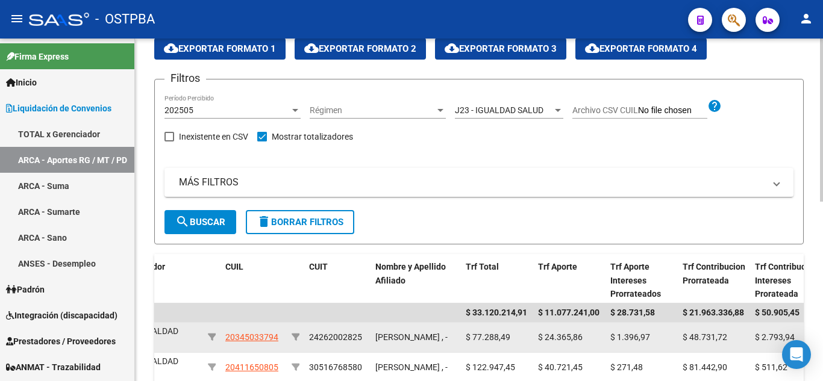
scroll to position [0, 0]
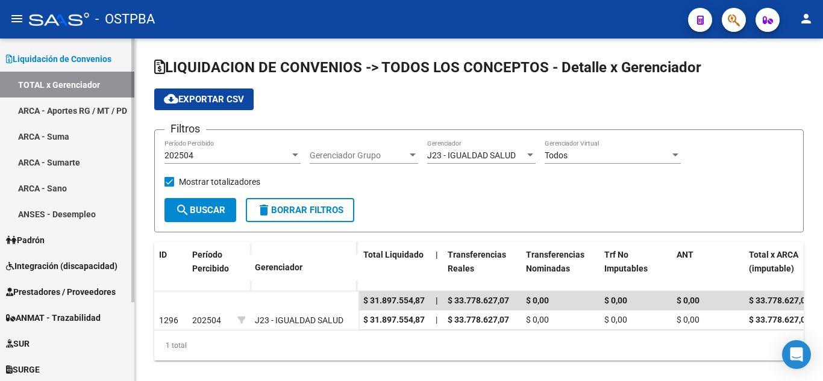
scroll to position [102, 0]
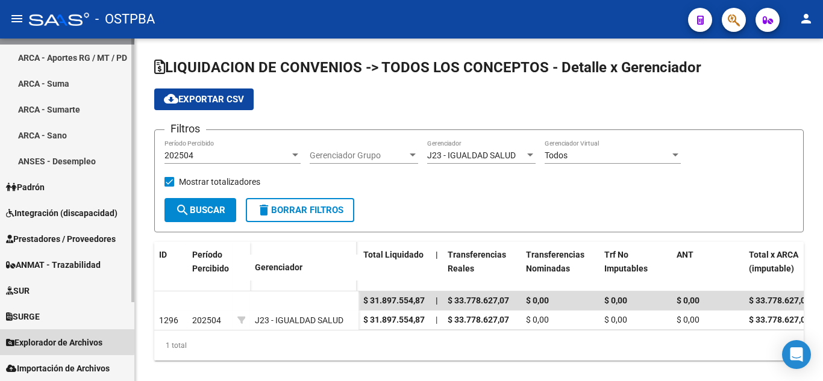
click at [32, 339] on span "Explorador de Archivos" at bounding box center [54, 342] width 96 height 13
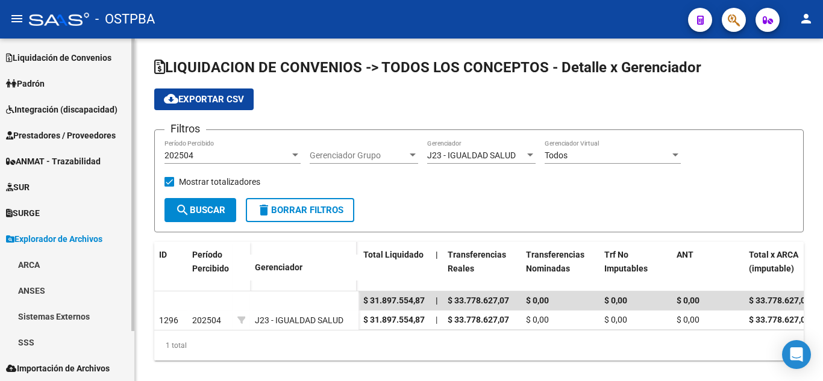
scroll to position [51, 0]
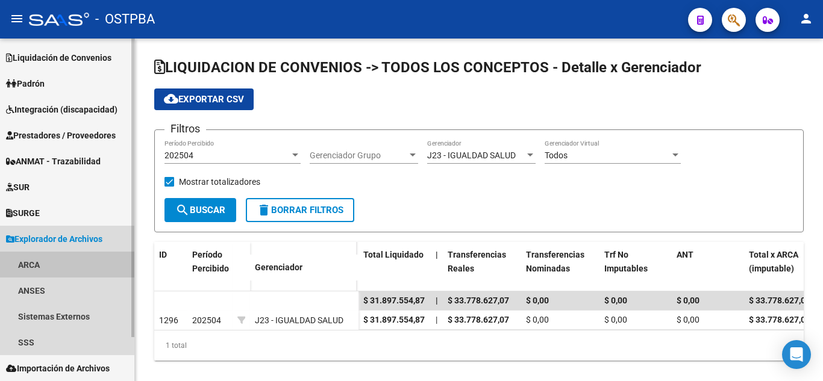
drag, startPoint x: 24, startPoint y: 259, endPoint x: 58, endPoint y: 240, distance: 38.9
click at [25, 259] on link "ARCA" at bounding box center [67, 265] width 134 height 26
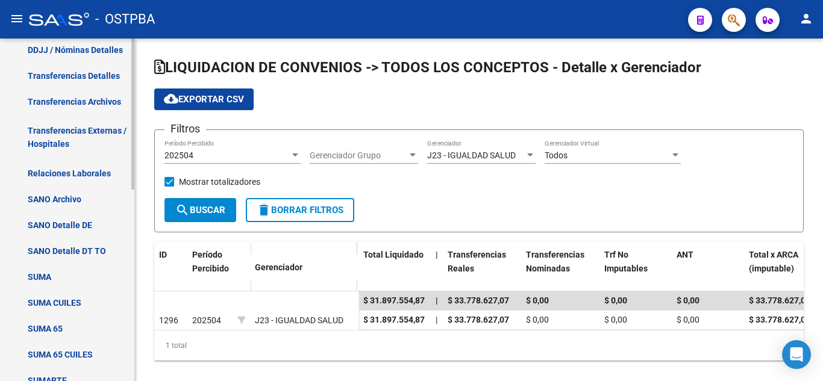
scroll to position [231, 0]
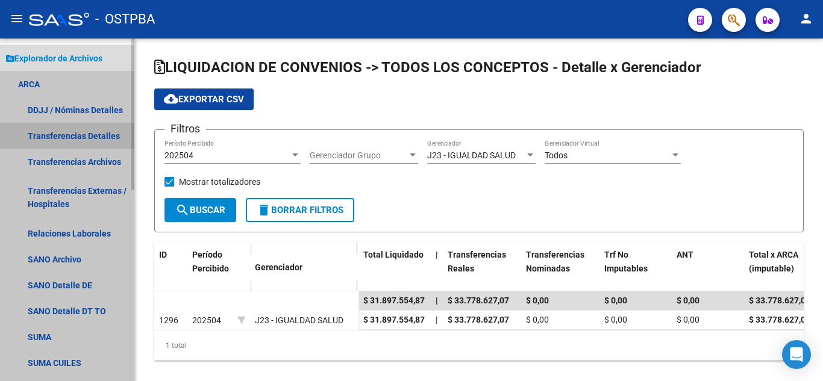
click at [112, 136] on link "Transferencias Detalles" at bounding box center [67, 136] width 134 height 26
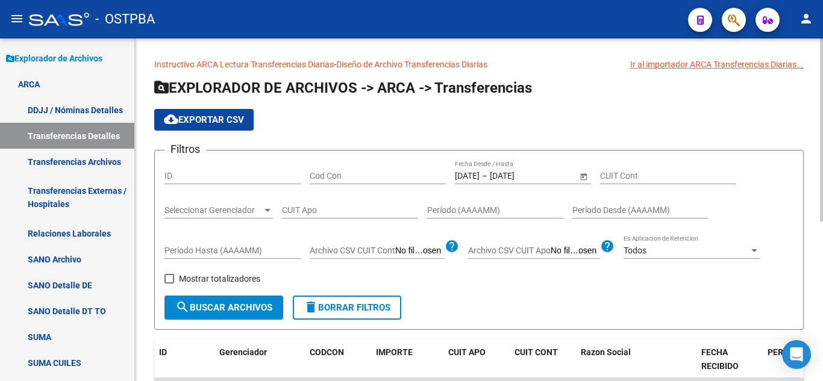
click at [579, 172] on span "Open calendar" at bounding box center [583, 176] width 29 height 29
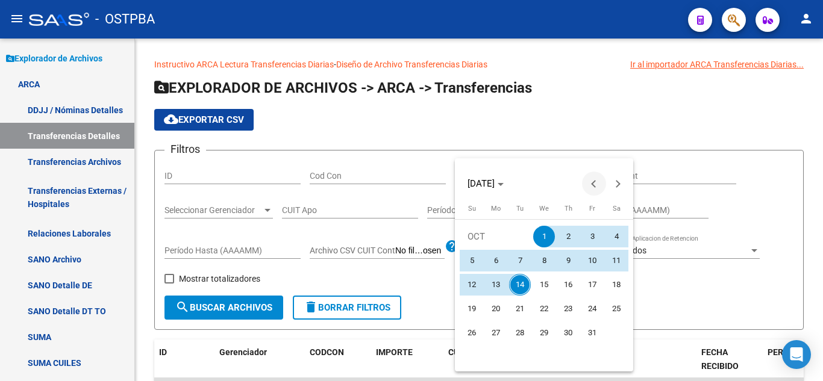
click at [596, 189] on span "Previous month" at bounding box center [594, 184] width 24 height 24
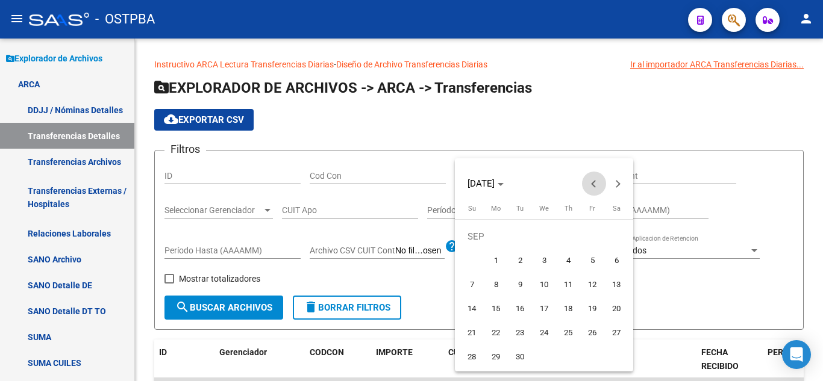
click at [596, 189] on span "Previous month" at bounding box center [594, 184] width 24 height 24
click at [569, 227] on span "1" at bounding box center [568, 237] width 22 height 22
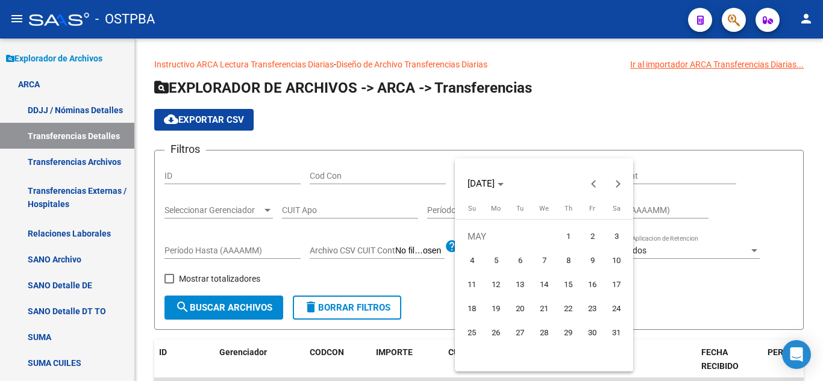
type input "01/05/2025"
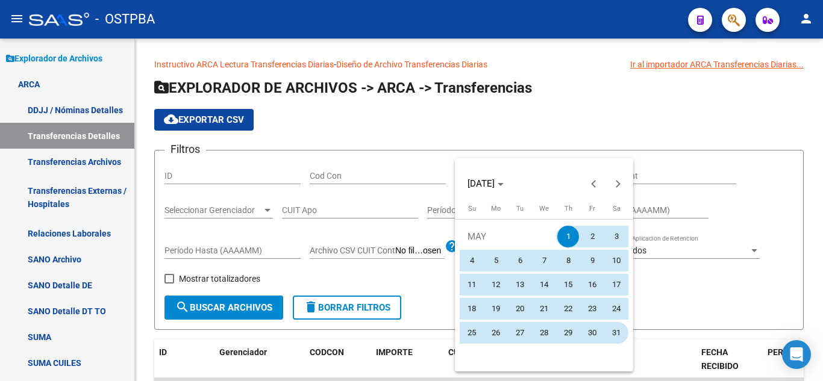
click at [606, 334] on span "31" at bounding box center [617, 333] width 22 height 22
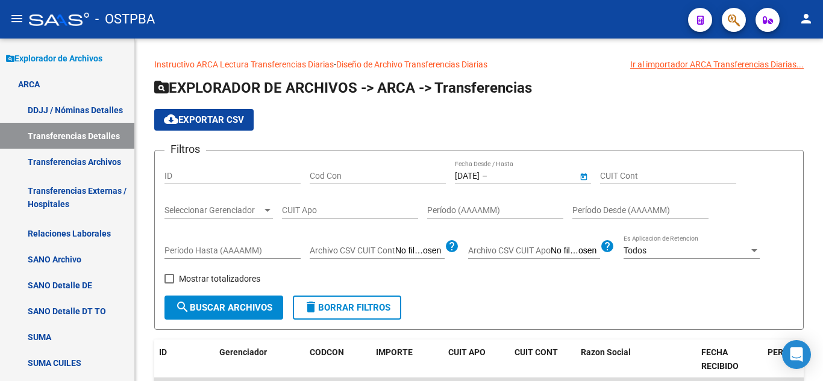
type input "31/05/2025"
click at [238, 216] on div "Seleccionar Gerenciador Seleccionar Gerenciador" at bounding box center [219, 207] width 108 height 24
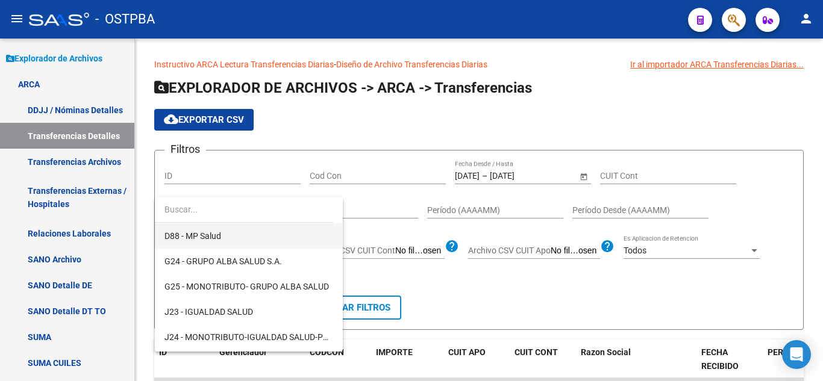
scroll to position [181, 0]
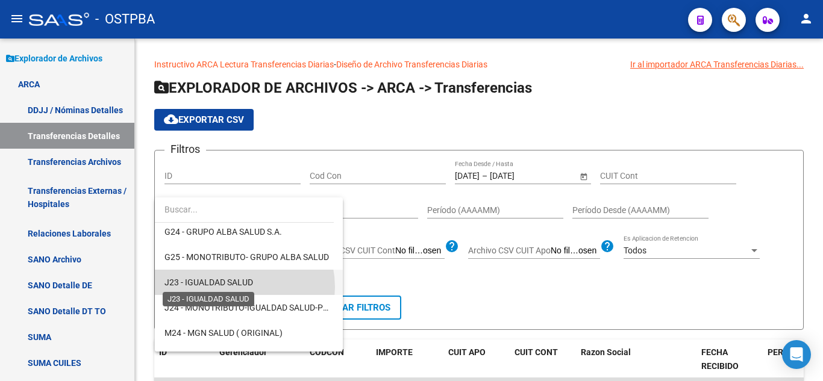
click at [231, 287] on span "J23 - IGUALDAD SALUD" at bounding box center [209, 283] width 89 height 10
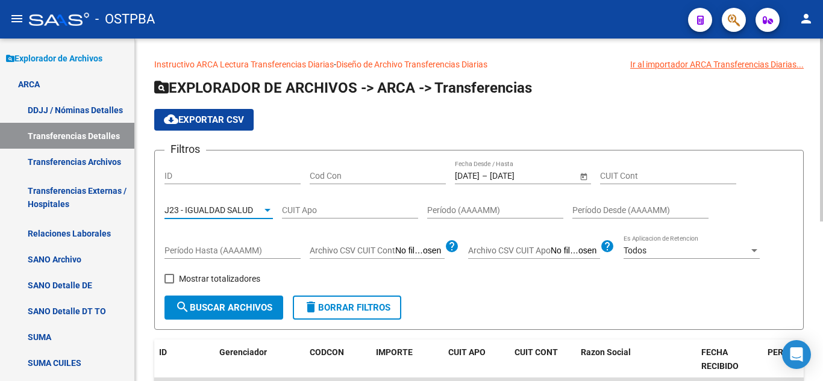
click at [256, 210] on div "J23 - IGUALDAD SALUD" at bounding box center [214, 210] width 98 height 10
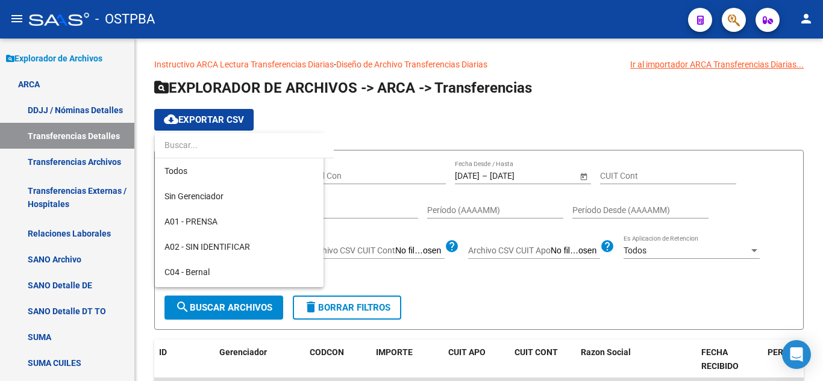
scroll to position [189, 0]
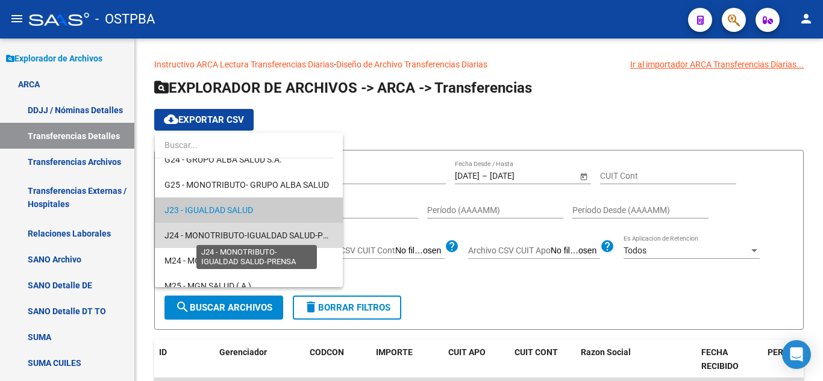
click at [253, 239] on span "J24 - MONOTRIBUTO-IGUALDAD SALUD-PRENSA" at bounding box center [257, 236] width 185 height 10
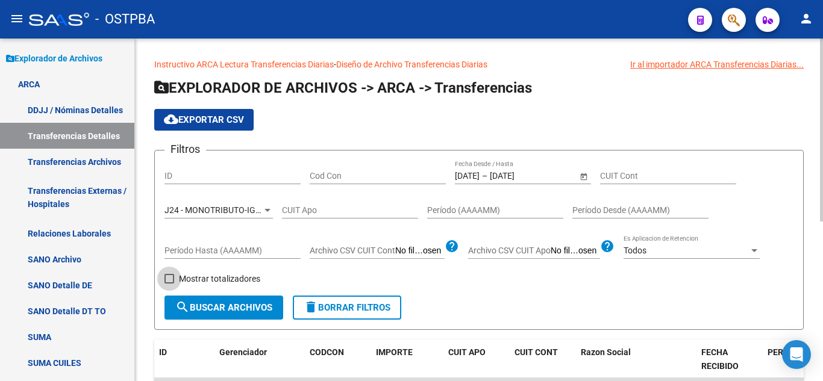
click at [209, 278] on span "Mostrar totalizadores" at bounding box center [219, 279] width 81 height 14
click at [169, 284] on input "Mostrar totalizadores" at bounding box center [169, 284] width 1 height 1
checkbox input "true"
click at [207, 307] on span "search Buscar Archivos" at bounding box center [223, 308] width 97 height 11
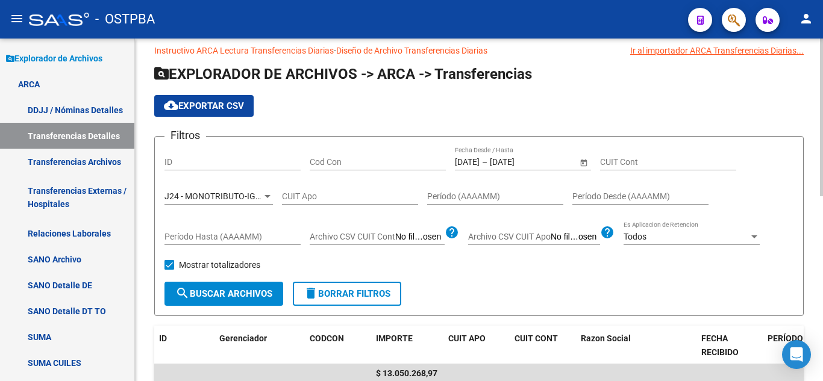
scroll to position [0, 0]
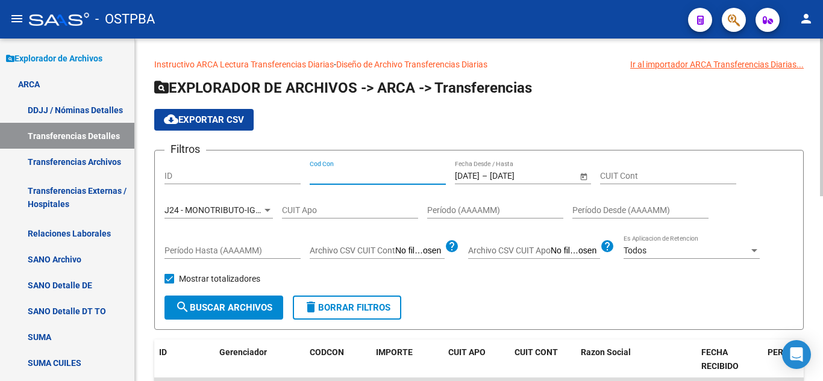
click at [387, 172] on input "Cod Con" at bounding box center [378, 176] width 136 height 10
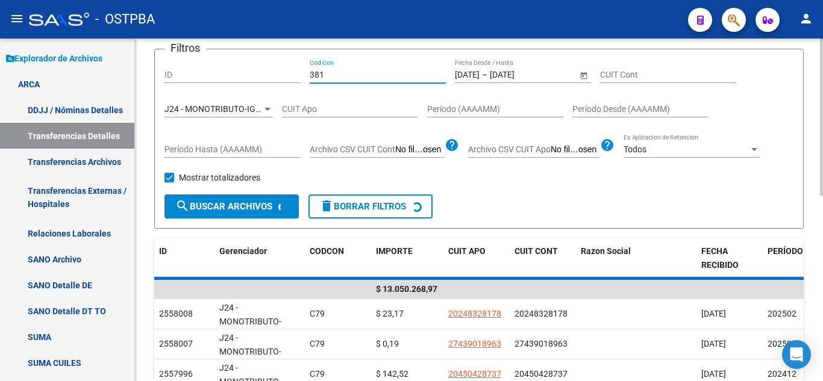
scroll to position [121, 0]
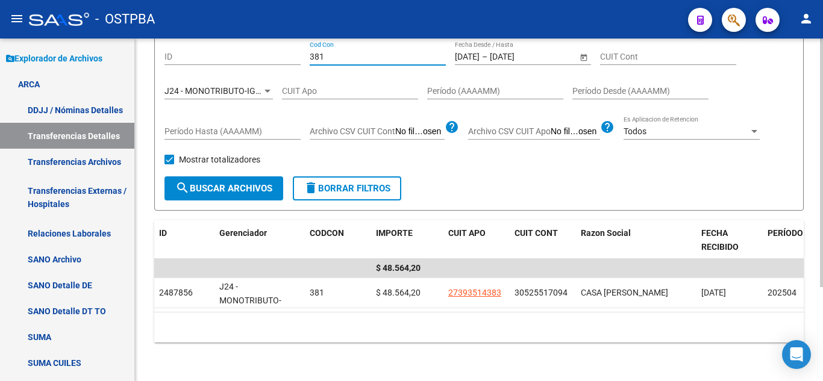
type input "381"
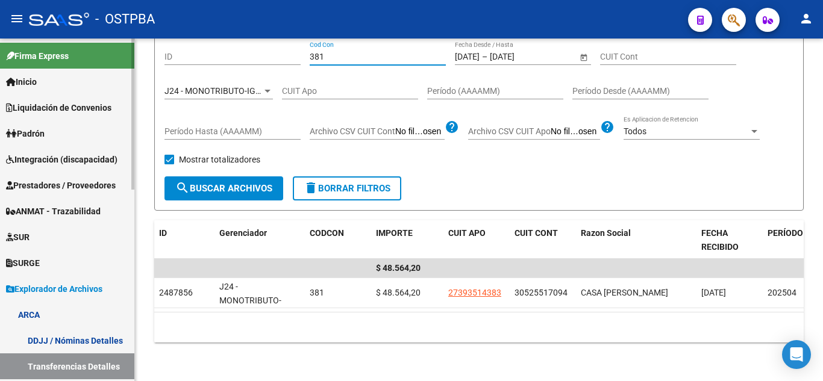
scroll to position [0, 0]
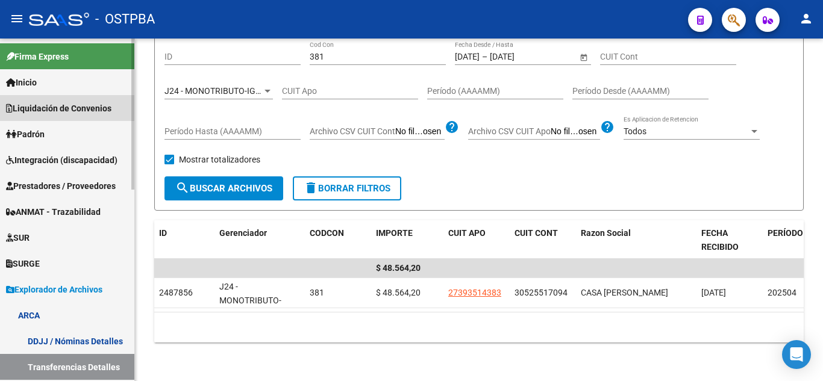
click at [61, 106] on span "Liquidación de Convenios" at bounding box center [58, 108] width 105 height 13
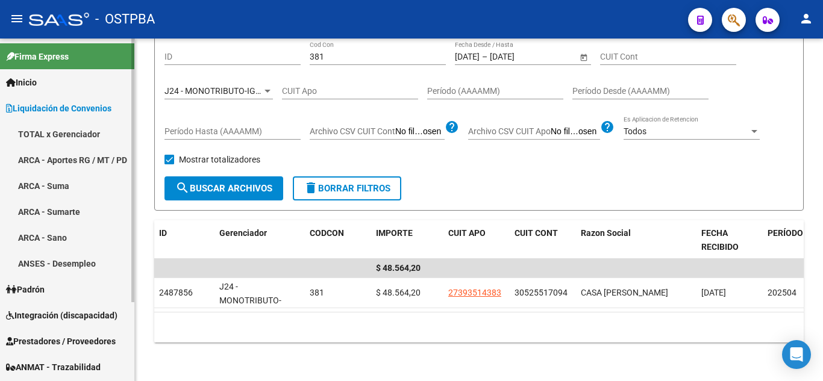
click at [60, 183] on link "ARCA - Suma" at bounding box center [67, 186] width 134 height 26
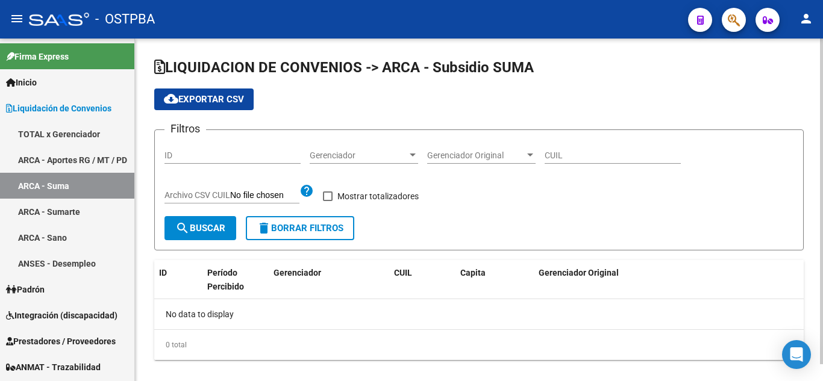
checkbox input "true"
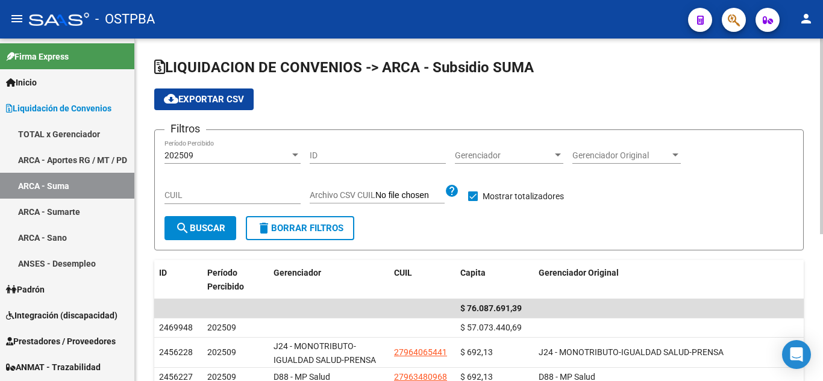
click at [243, 162] on div "202509 Período Percibido" at bounding box center [233, 152] width 136 height 24
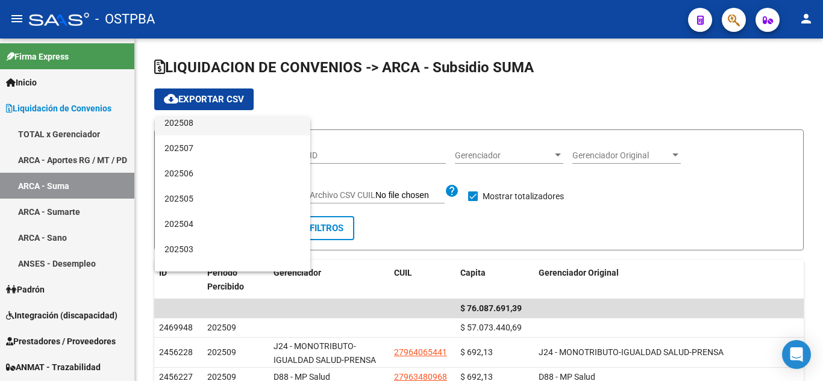
scroll to position [60, 0]
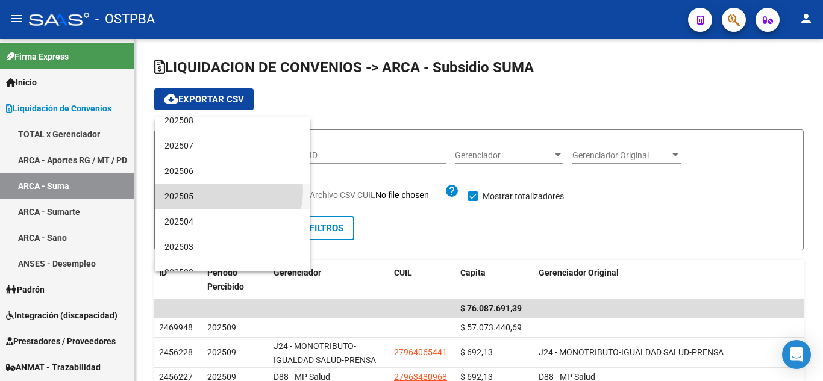
click at [224, 191] on span "202505" at bounding box center [233, 196] width 136 height 25
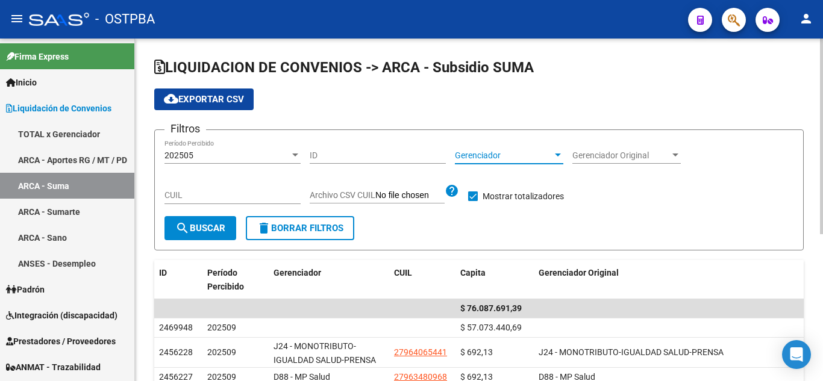
click at [514, 158] on span "Gerenciador" at bounding box center [504, 156] width 98 height 10
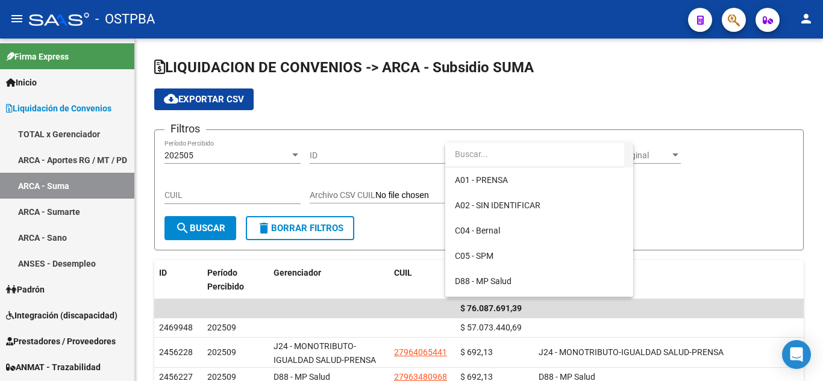
scroll to position [121, 0]
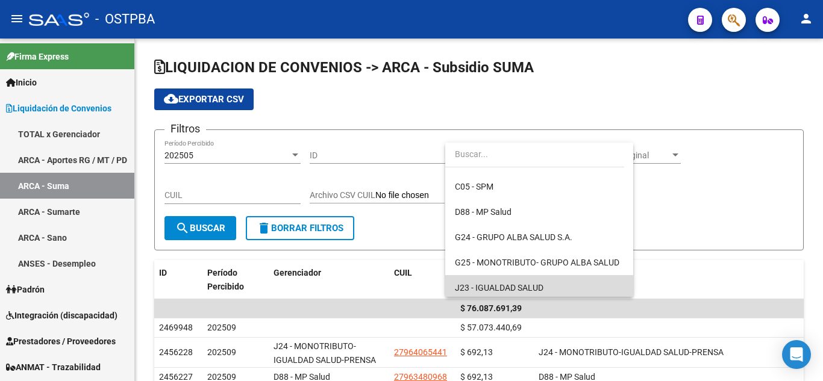
click at [546, 290] on span "J23 - IGUALDAD SALUD" at bounding box center [539, 287] width 169 height 25
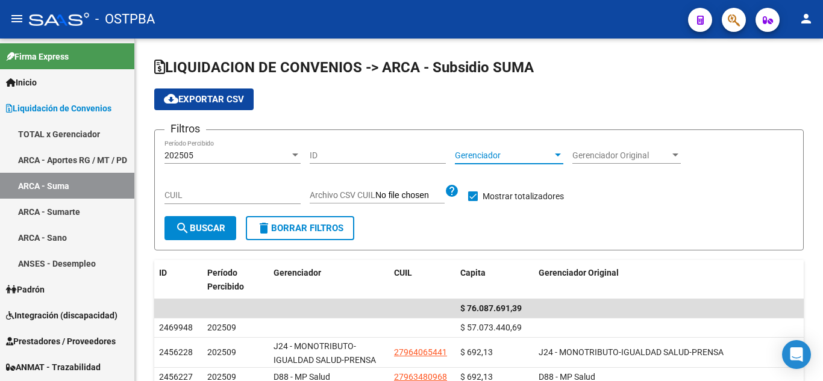
scroll to position [124, 0]
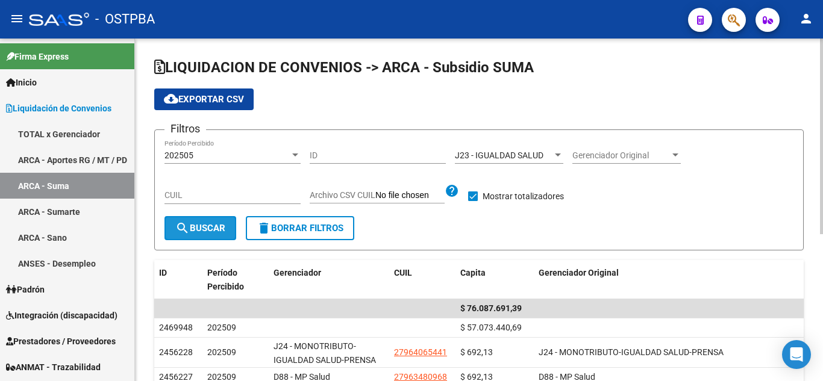
click at [220, 219] on button "search Buscar" at bounding box center [201, 228] width 72 height 24
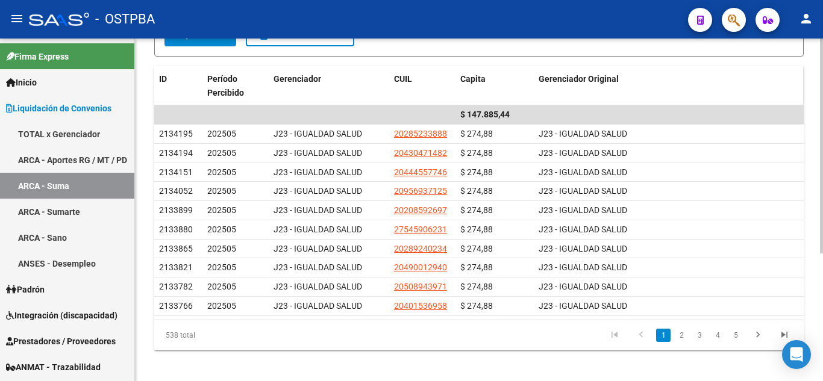
scroll to position [203, 0]
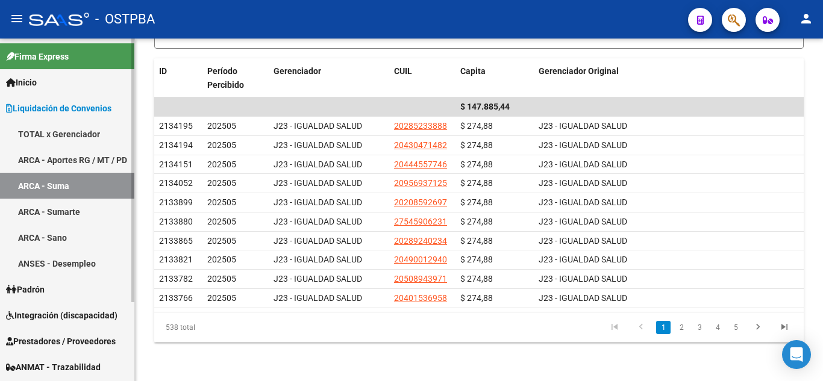
drag, startPoint x: 68, startPoint y: 206, endPoint x: 85, endPoint y: 201, distance: 17.5
click at [68, 206] on link "ARCA - Sumarte" at bounding box center [67, 212] width 134 height 26
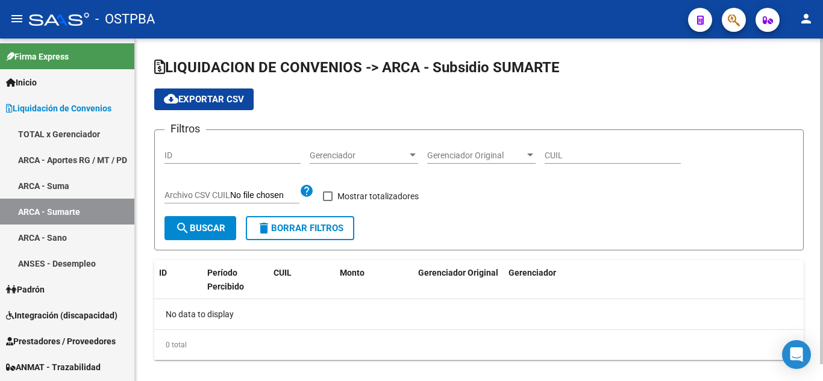
checkbox input "true"
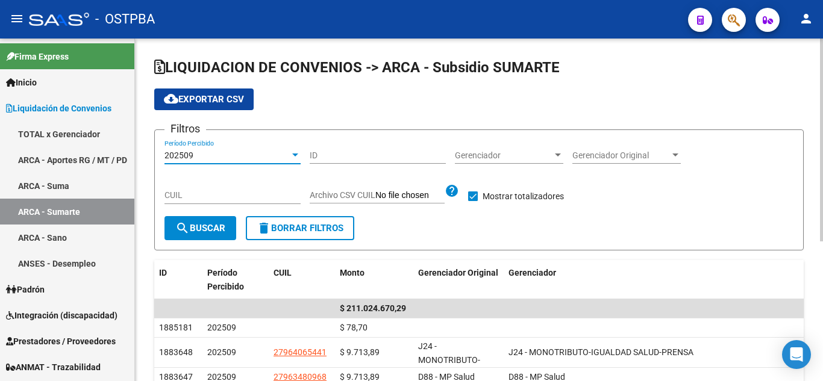
click at [256, 160] on div "202509" at bounding box center [227, 156] width 125 height 10
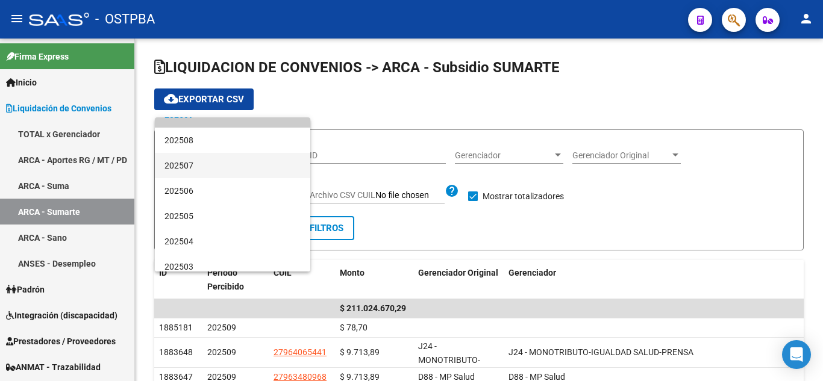
scroll to position [60, 0]
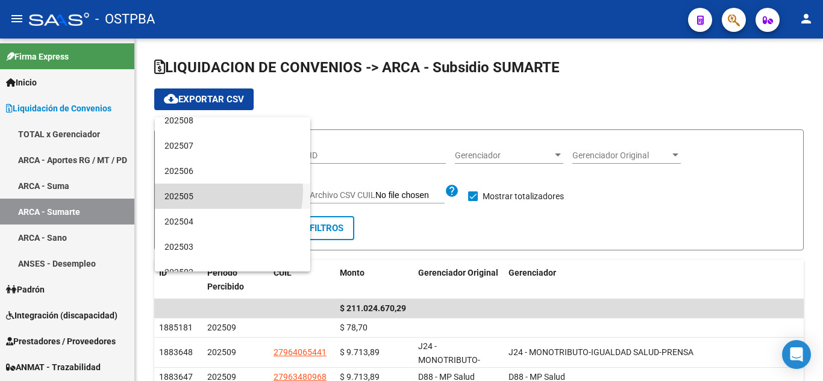
click at [199, 190] on span "202505" at bounding box center [233, 196] width 136 height 25
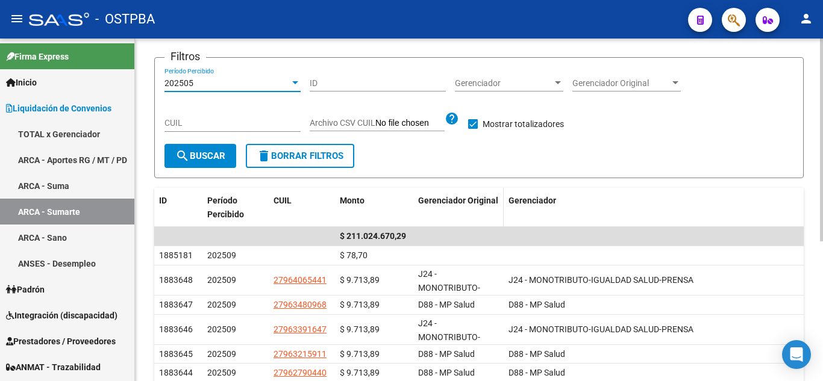
scroll to position [0, 0]
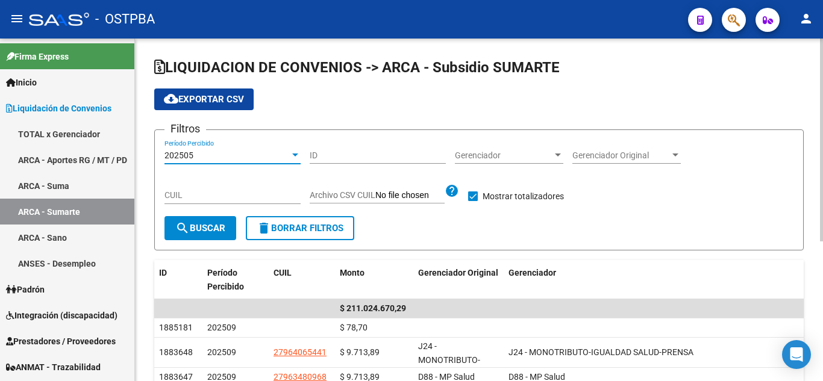
click at [496, 155] on span "Gerenciador" at bounding box center [504, 156] width 98 height 10
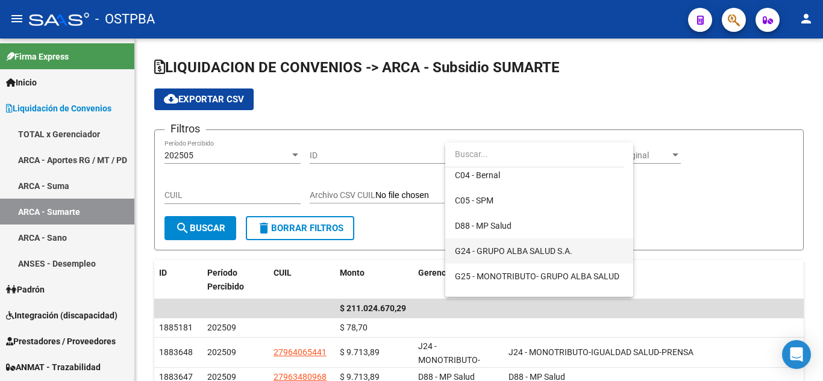
scroll to position [121, 0]
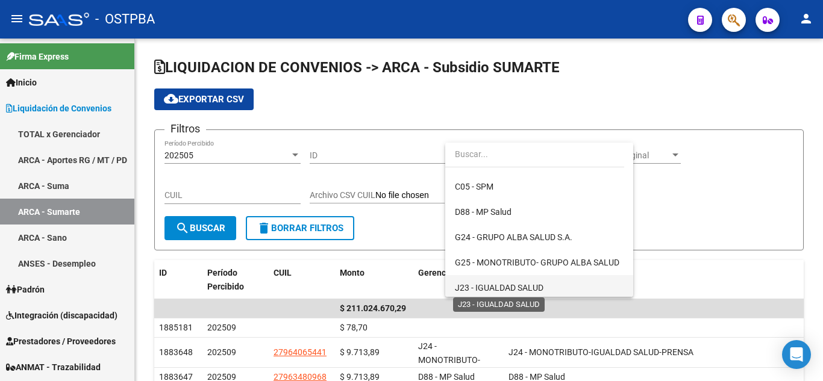
click at [486, 286] on span "J23 - IGUALDAD SALUD" at bounding box center [499, 288] width 89 height 10
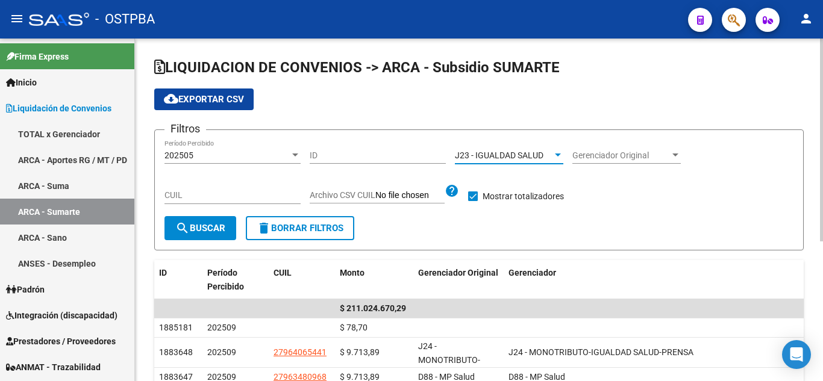
scroll to position [124, 0]
click at [221, 228] on span "search Buscar" at bounding box center [200, 228] width 50 height 11
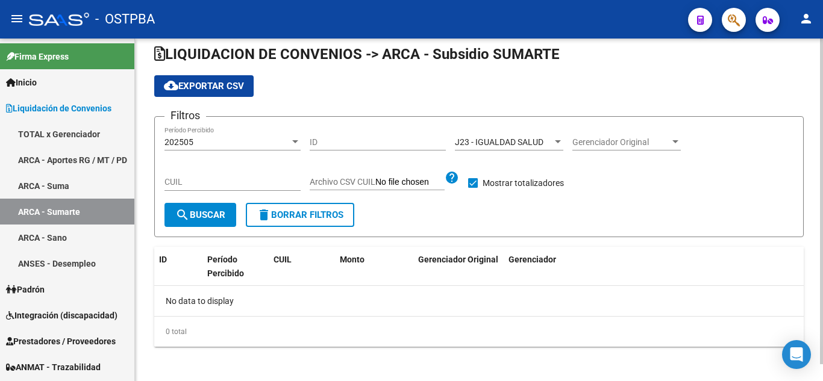
scroll to position [18, 0]
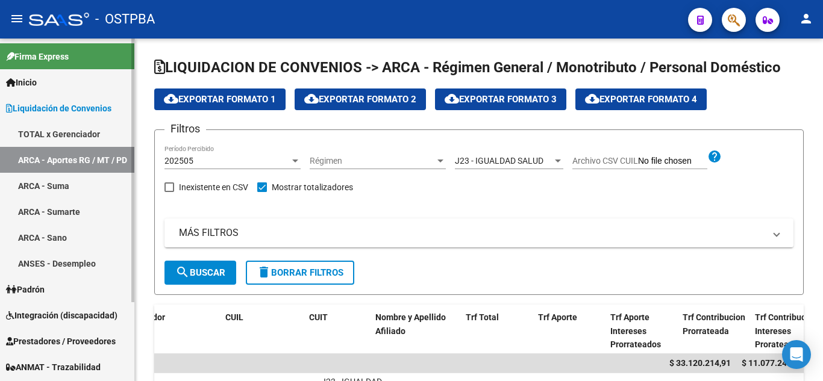
scroll to position [0, 204]
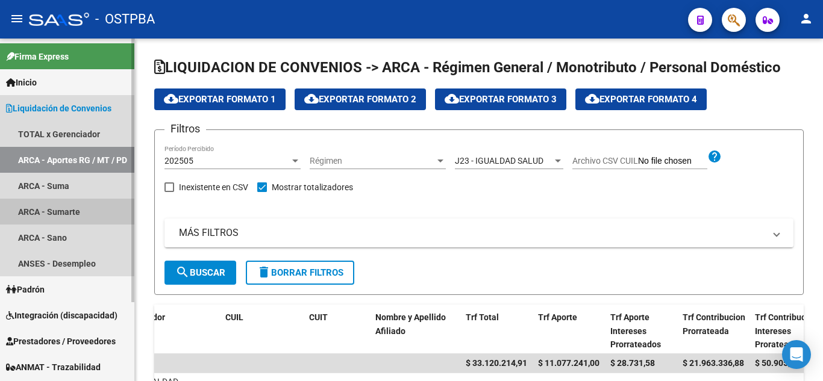
click at [72, 212] on link "ARCA - Sumarte" at bounding box center [67, 212] width 134 height 26
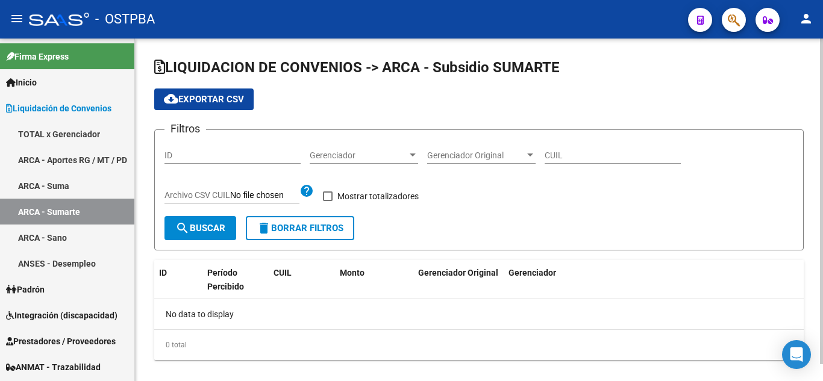
checkbox input "true"
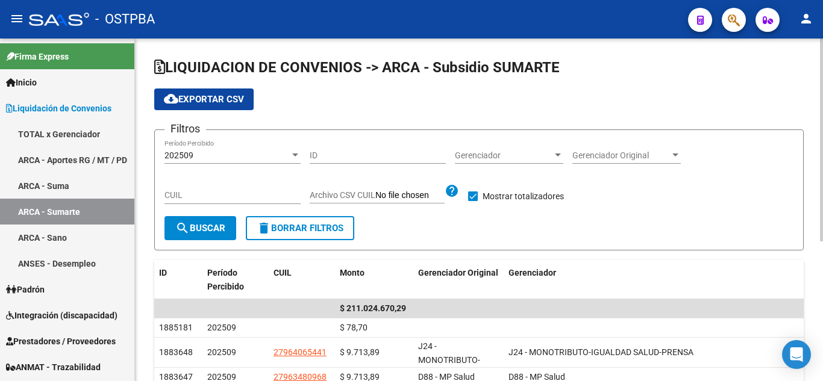
click at [282, 157] on div "202509" at bounding box center [227, 156] width 125 height 10
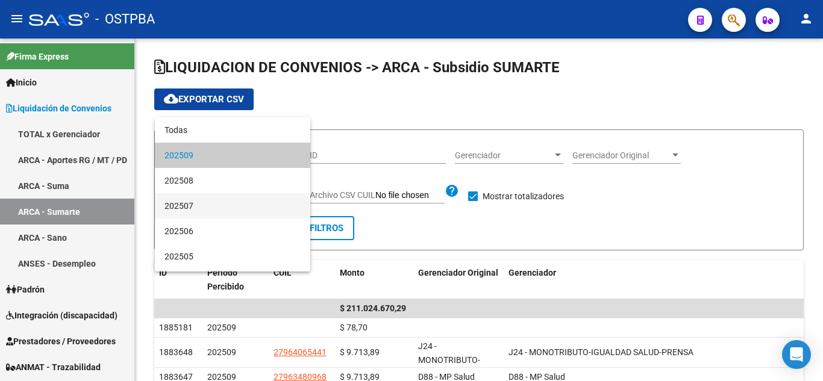
click at [235, 205] on span "202507" at bounding box center [233, 205] width 136 height 25
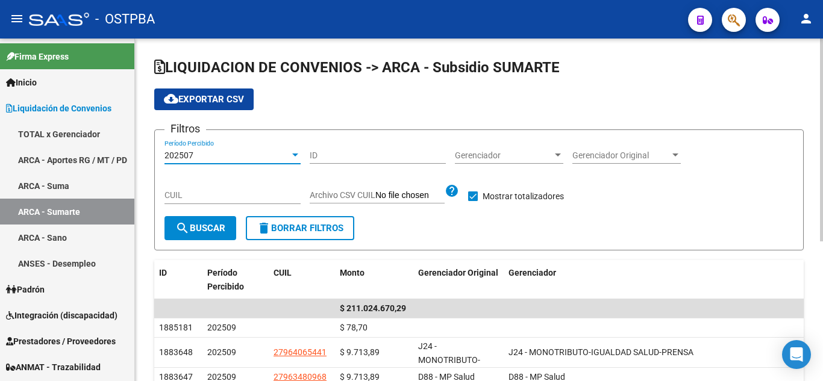
click at [482, 155] on span "Gerenciador" at bounding box center [504, 156] width 98 height 10
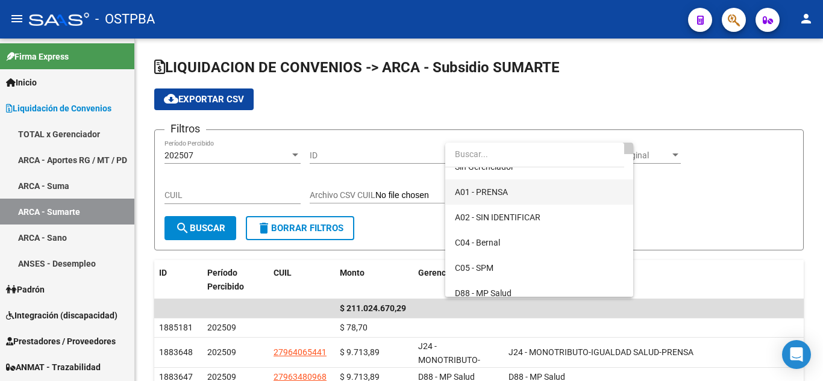
scroll to position [121, 0]
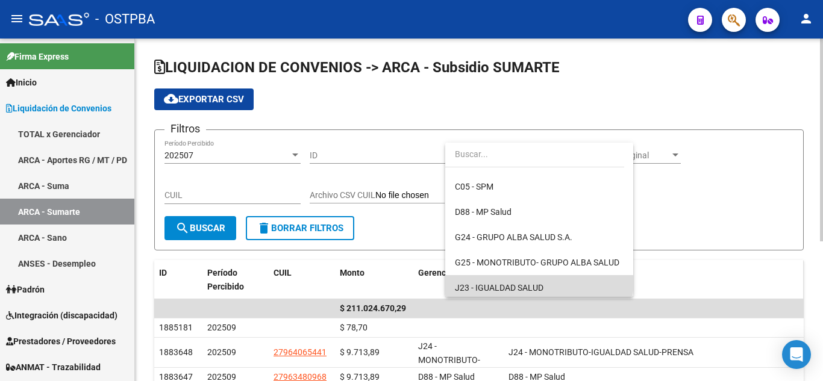
click at [538, 281] on span "J23 - IGUALDAD SALUD" at bounding box center [539, 287] width 169 height 25
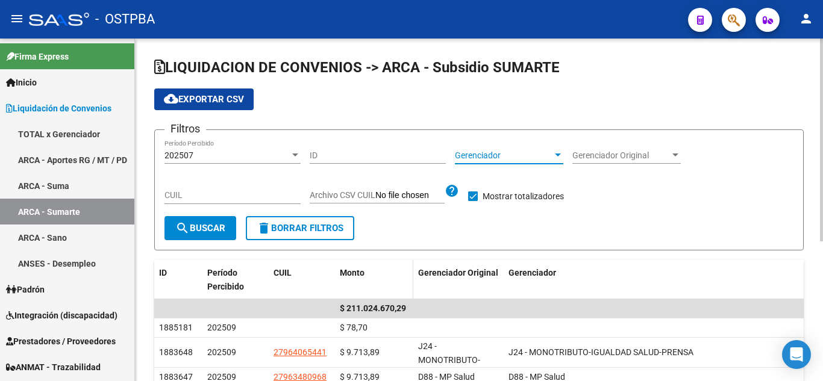
scroll to position [124, 0]
click at [210, 232] on span "search Buscar" at bounding box center [200, 228] width 50 height 11
